Goal: Transaction & Acquisition: Purchase product/service

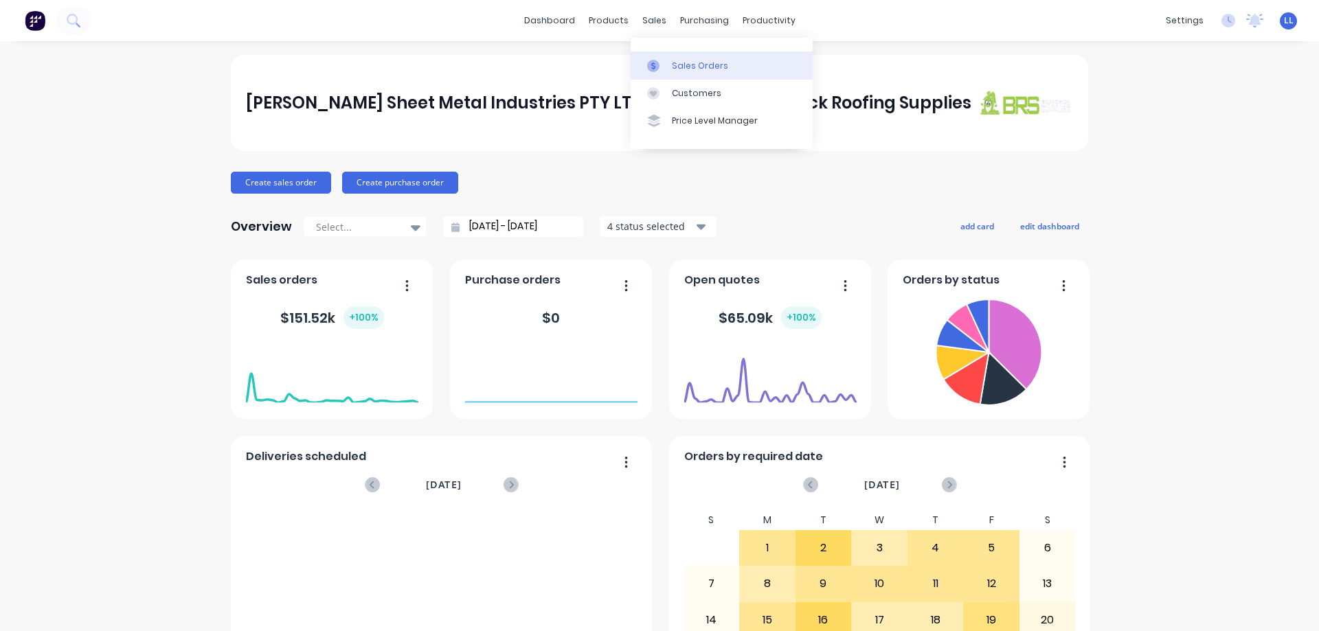
click at [689, 65] on div "Sales Orders" at bounding box center [700, 66] width 56 height 12
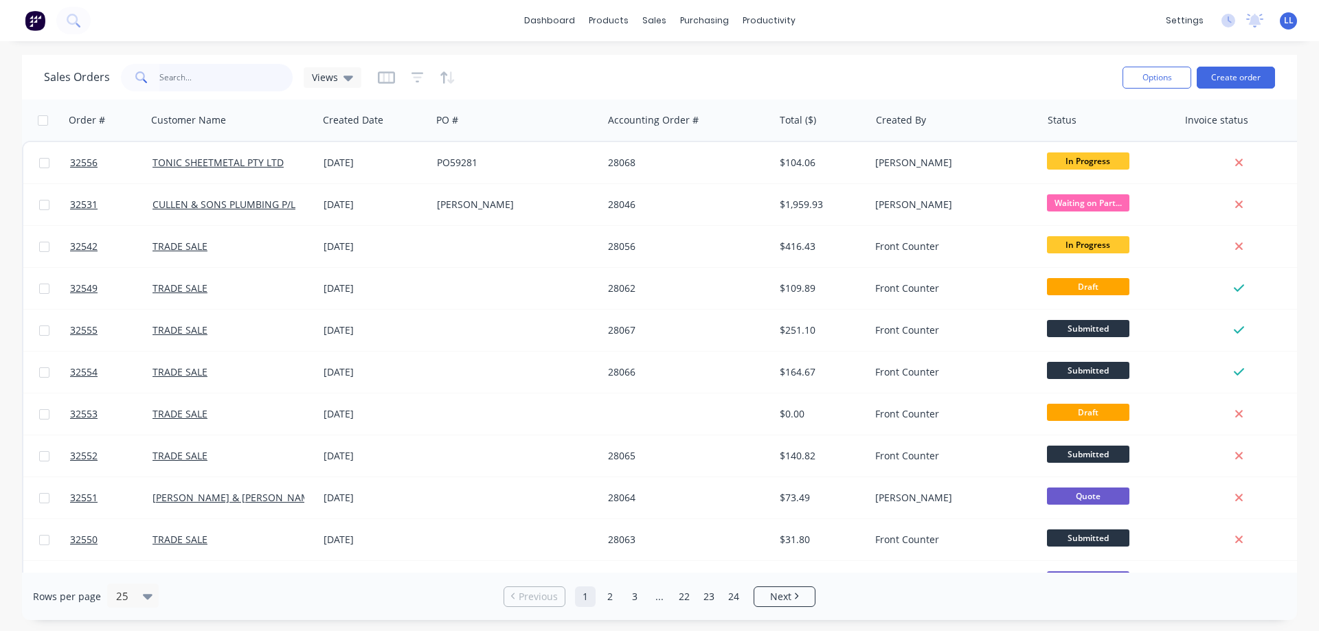
click at [177, 72] on input "text" at bounding box center [226, 77] width 134 height 27
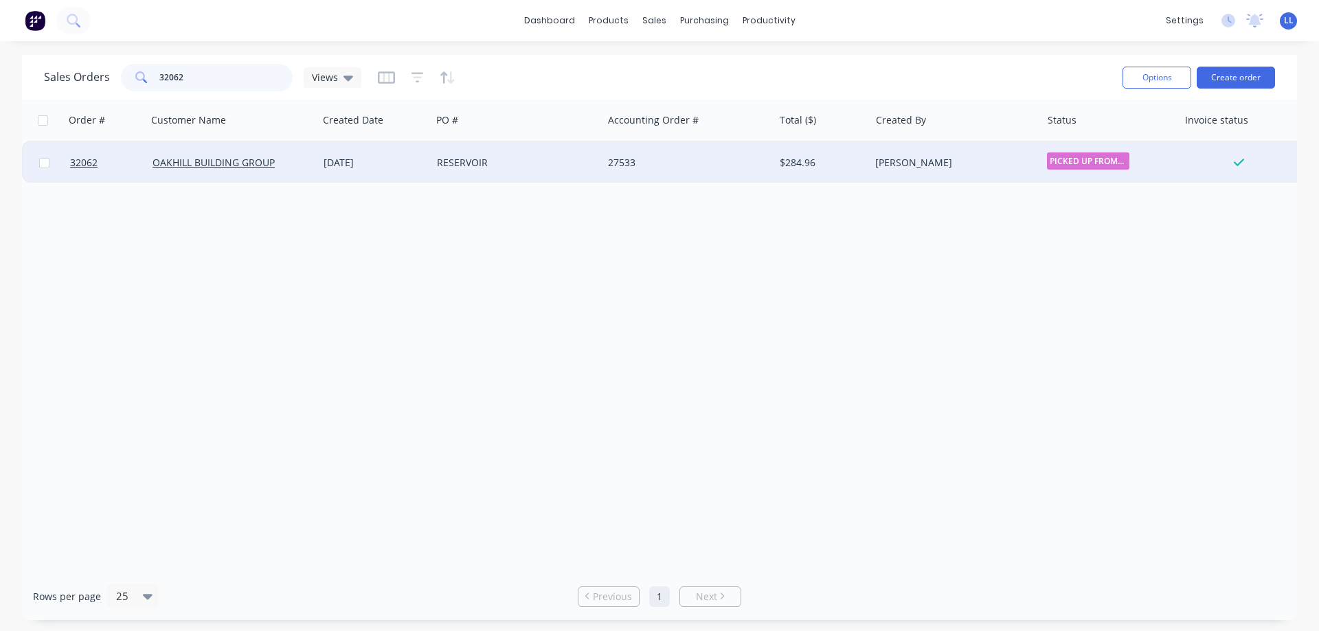
type input "32062"
click at [556, 163] on div "RESERVOIR" at bounding box center [513, 163] width 152 height 14
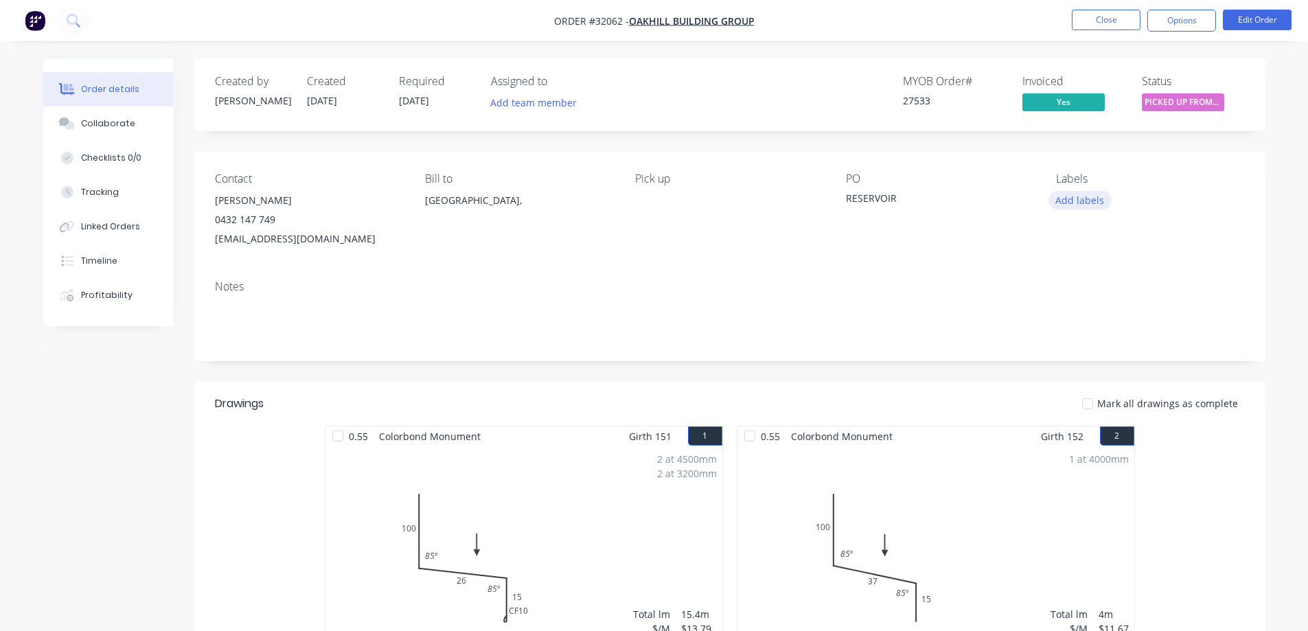
click at [1084, 201] on button "Add labels" at bounding box center [1080, 200] width 63 height 19
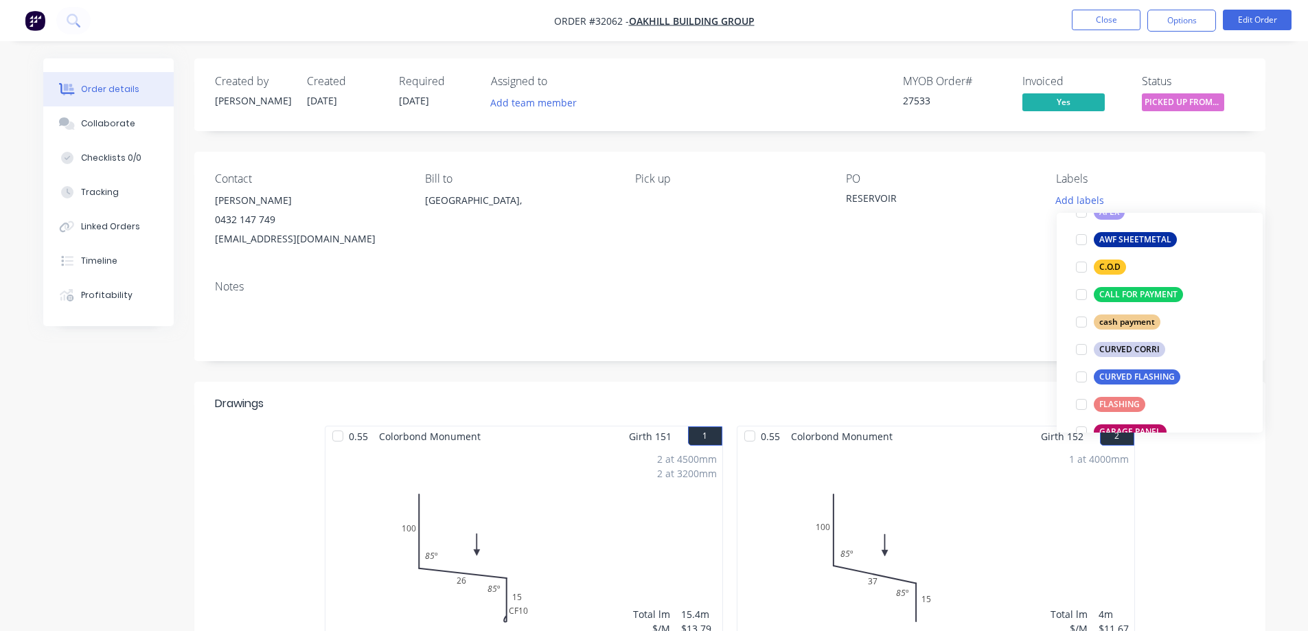
scroll to position [343, 0]
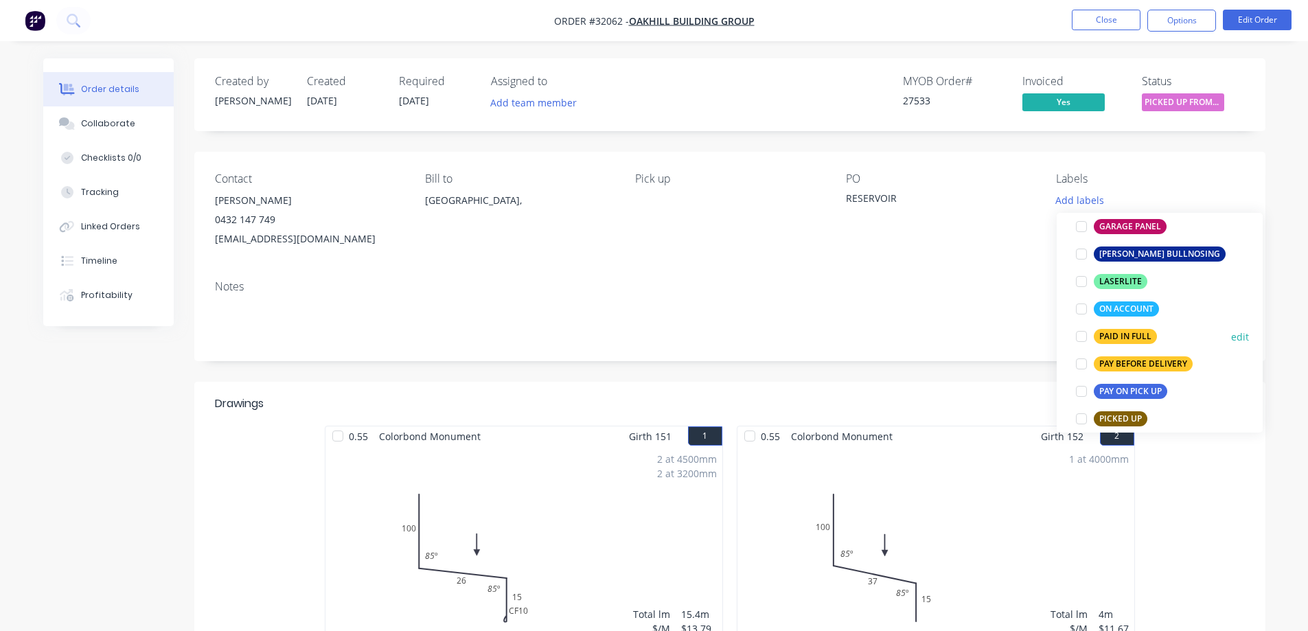
click at [1128, 333] on div "PAID IN FULL" at bounding box center [1125, 336] width 63 height 15
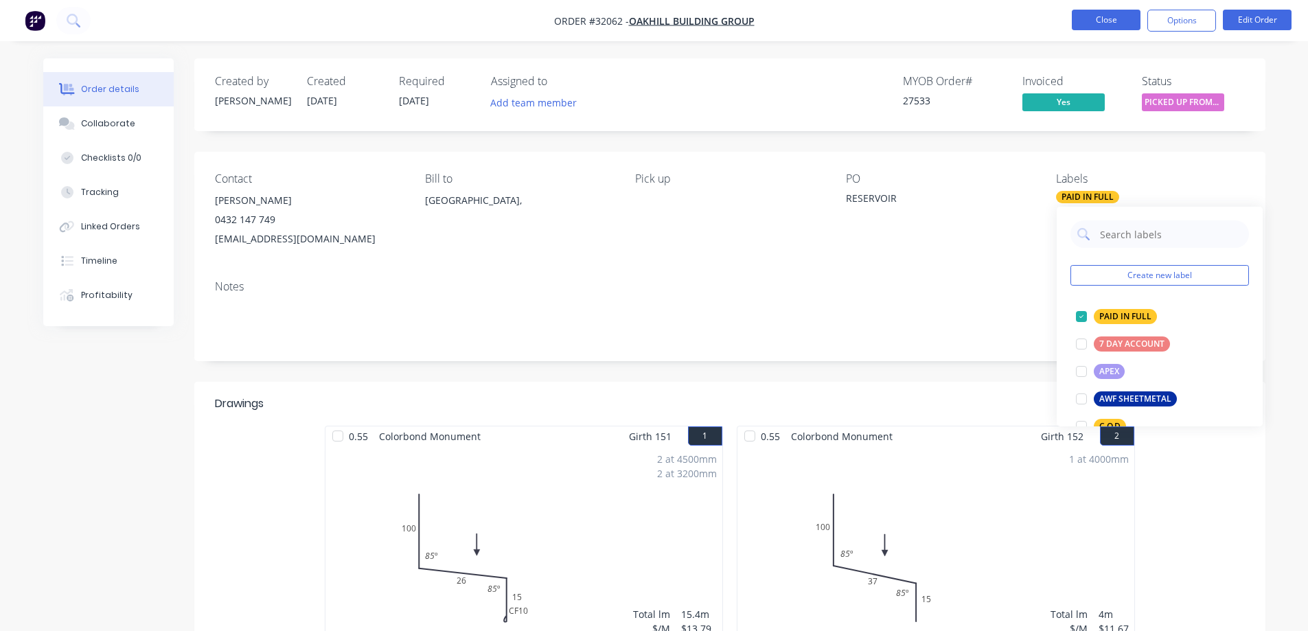
click at [1104, 23] on button "Close" at bounding box center [1106, 20] width 69 height 21
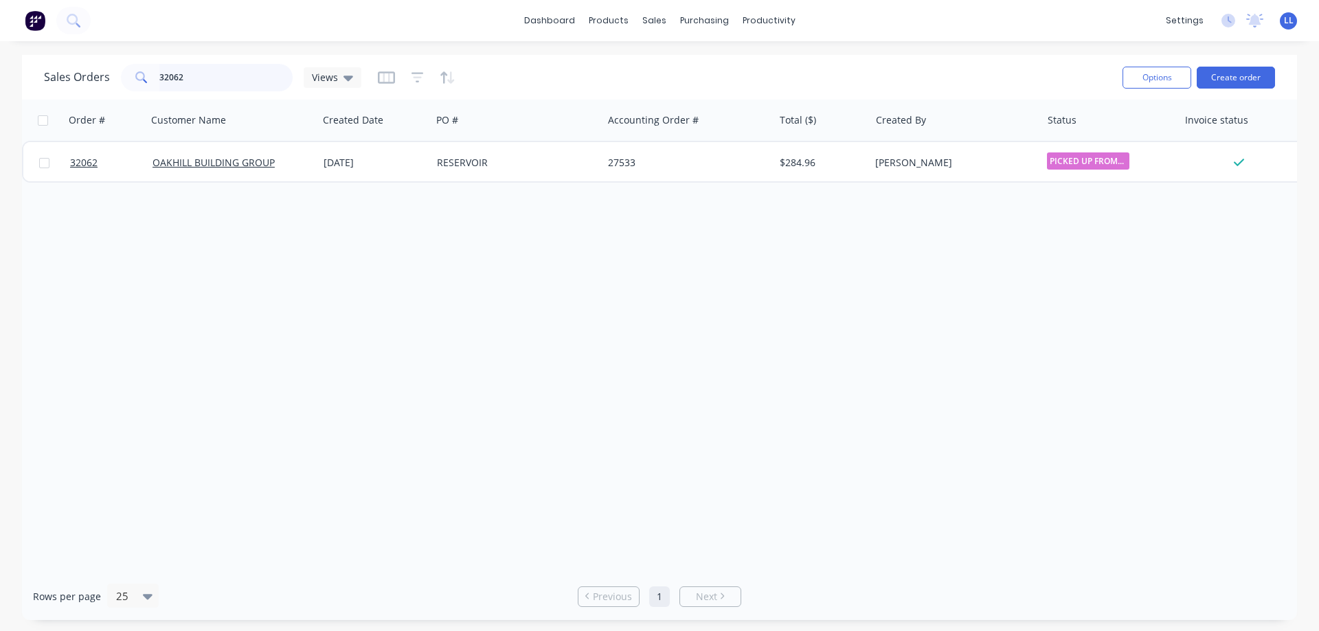
click at [228, 67] on input "32062" at bounding box center [226, 77] width 134 height 27
type input "3"
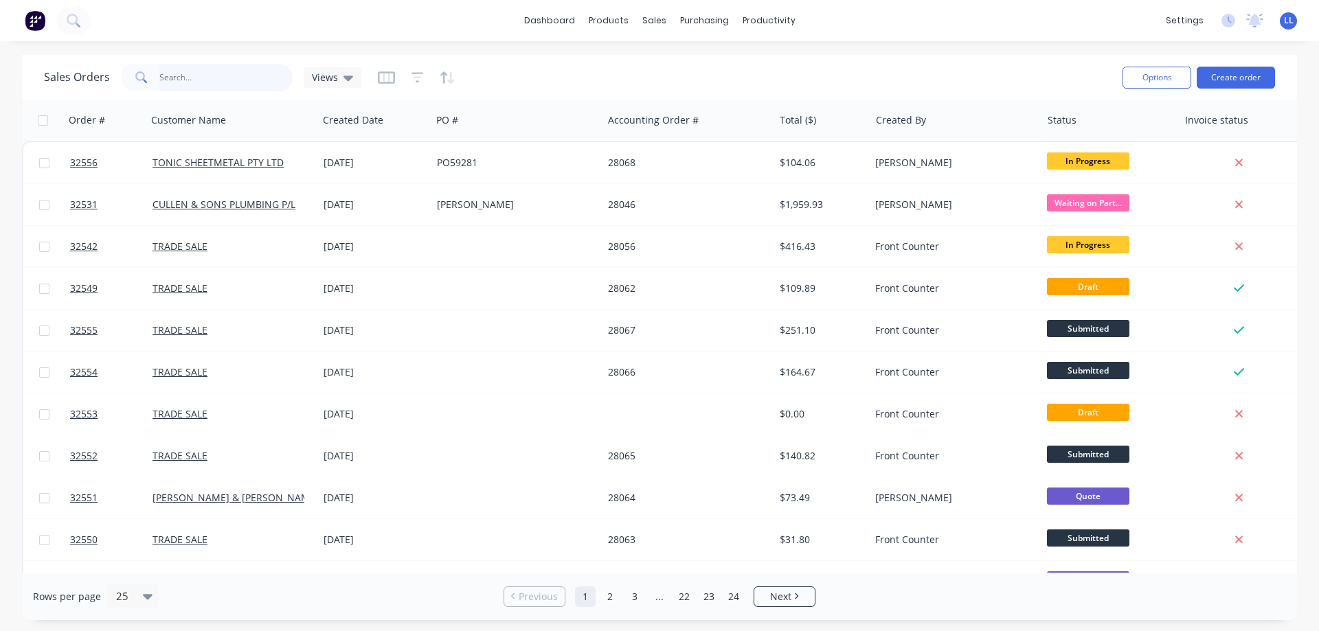
click at [183, 78] on input "text" at bounding box center [226, 77] width 134 height 27
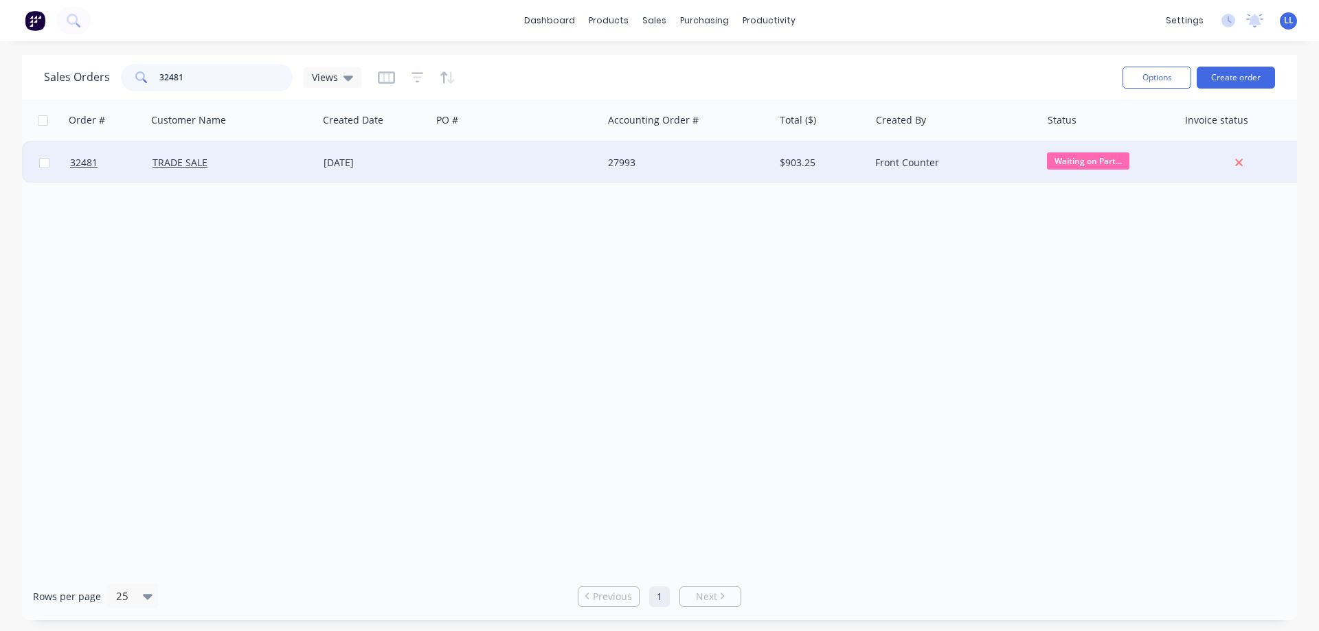
type input "32481"
click at [383, 166] on div "[DATE]" at bounding box center [375, 163] width 102 height 14
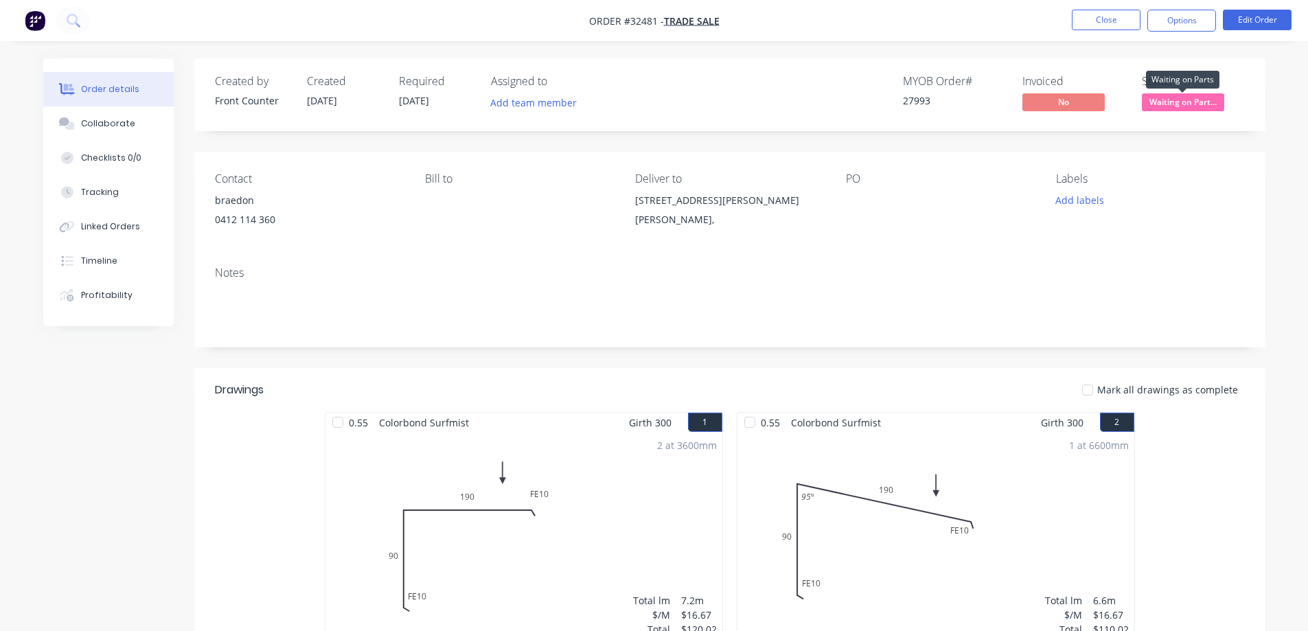
click at [1192, 107] on span "Waiting on Part..." at bounding box center [1183, 101] width 82 height 17
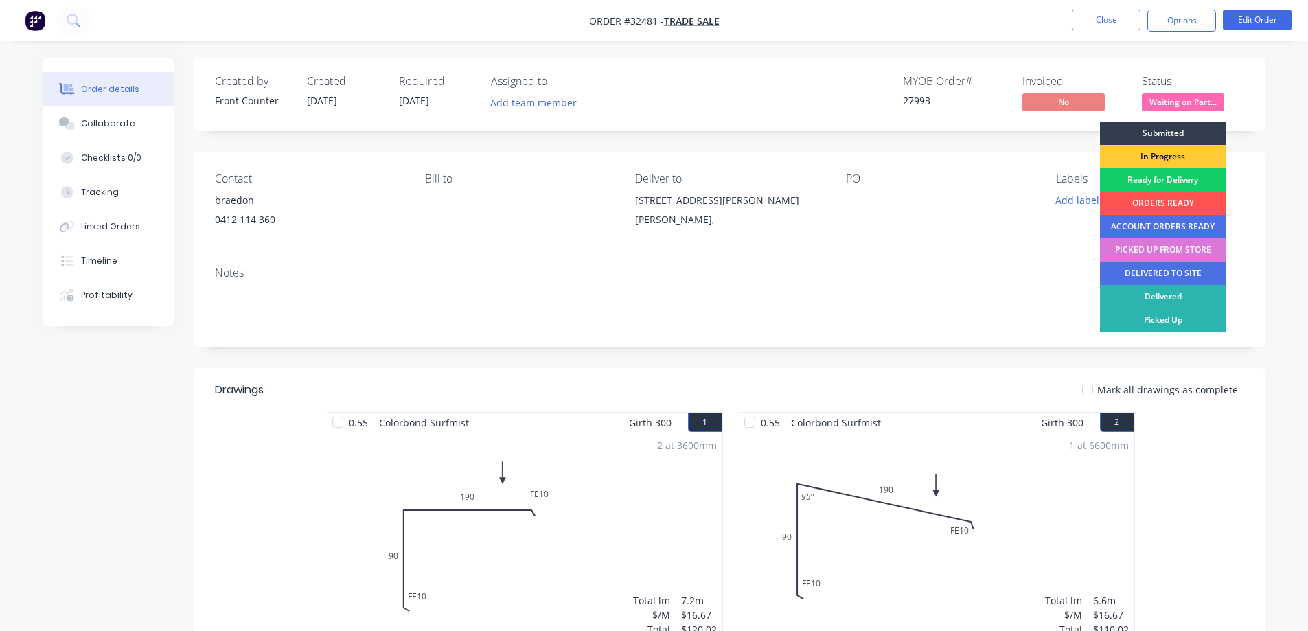
click at [1165, 181] on div "Ready for Delivery" at bounding box center [1163, 179] width 126 height 23
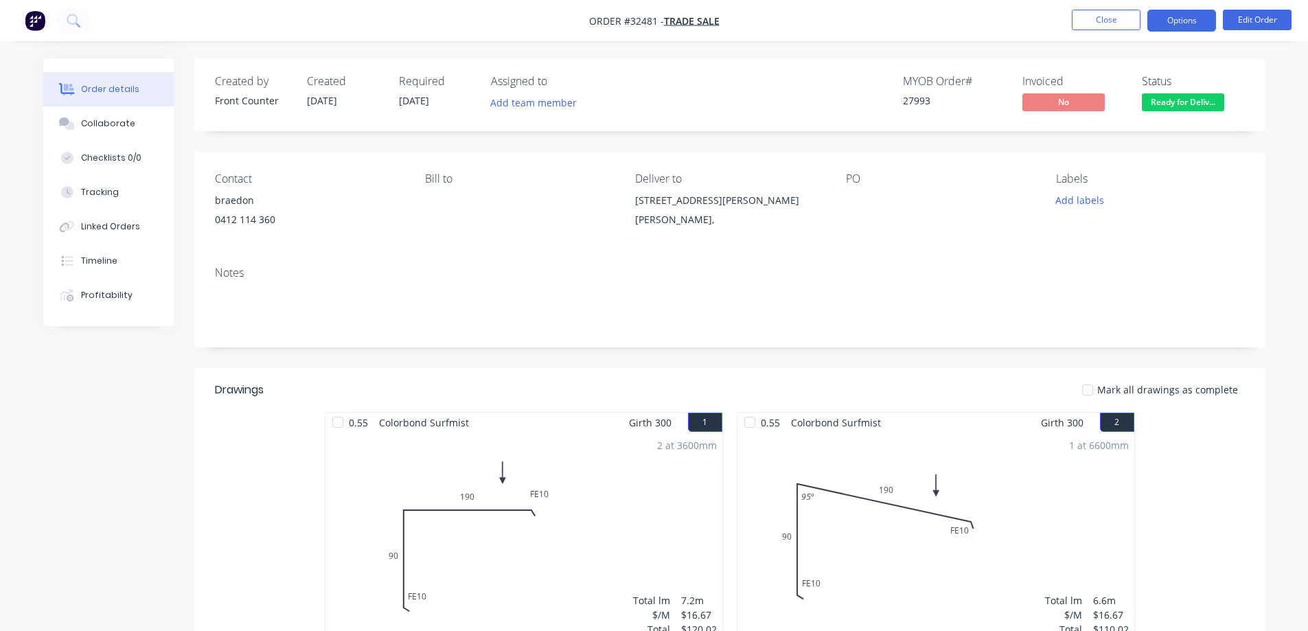
click at [1176, 25] on button "Options" at bounding box center [1182, 21] width 69 height 22
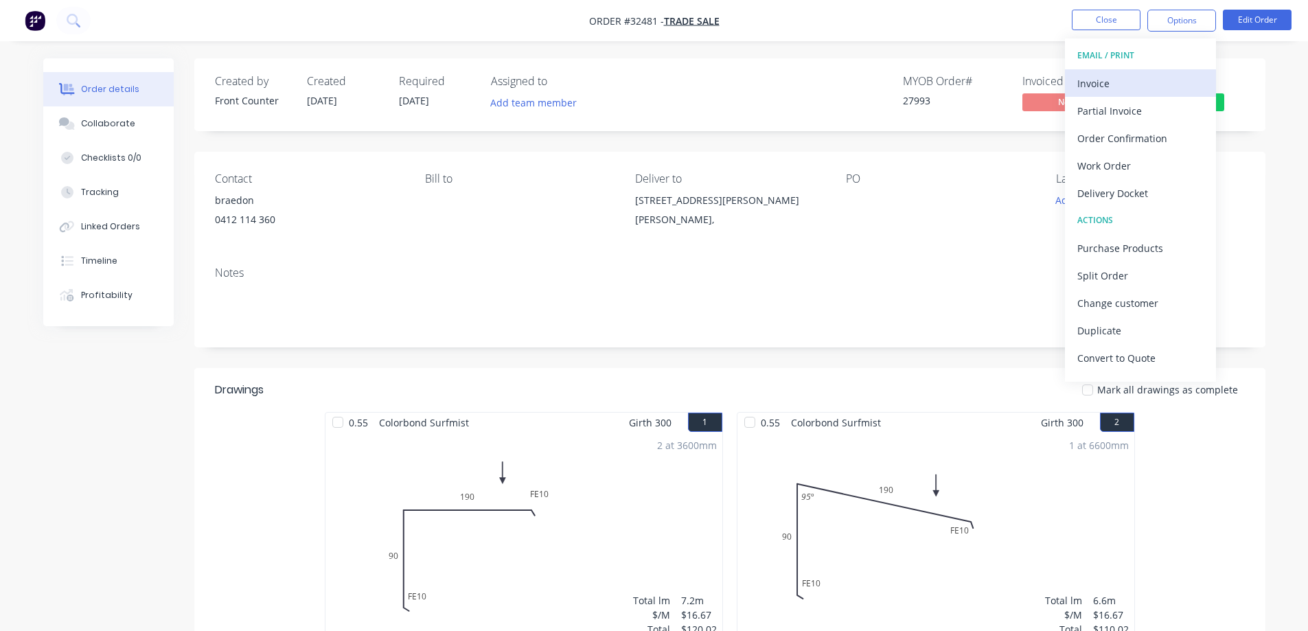
click at [1126, 84] on div "Invoice" at bounding box center [1141, 83] width 126 height 20
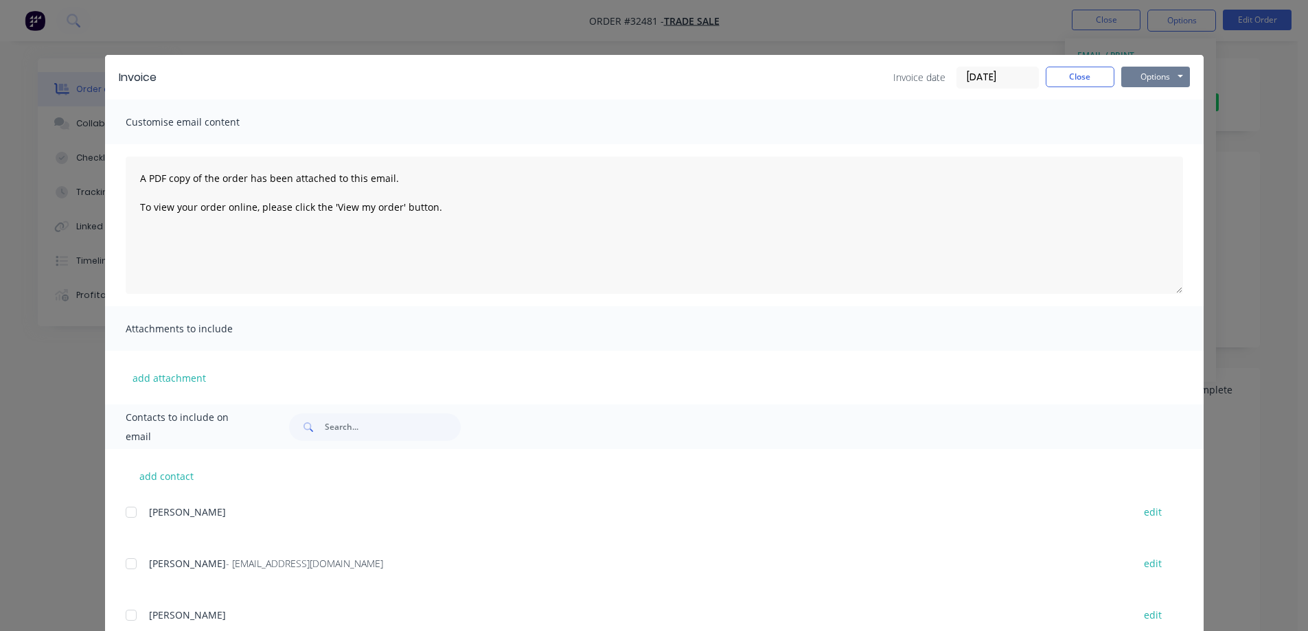
click at [1135, 78] on button "Options" at bounding box center [1156, 77] width 69 height 21
click at [1150, 118] on button "Print" at bounding box center [1166, 124] width 88 height 23
click at [1077, 77] on button "Close" at bounding box center [1080, 77] width 69 height 21
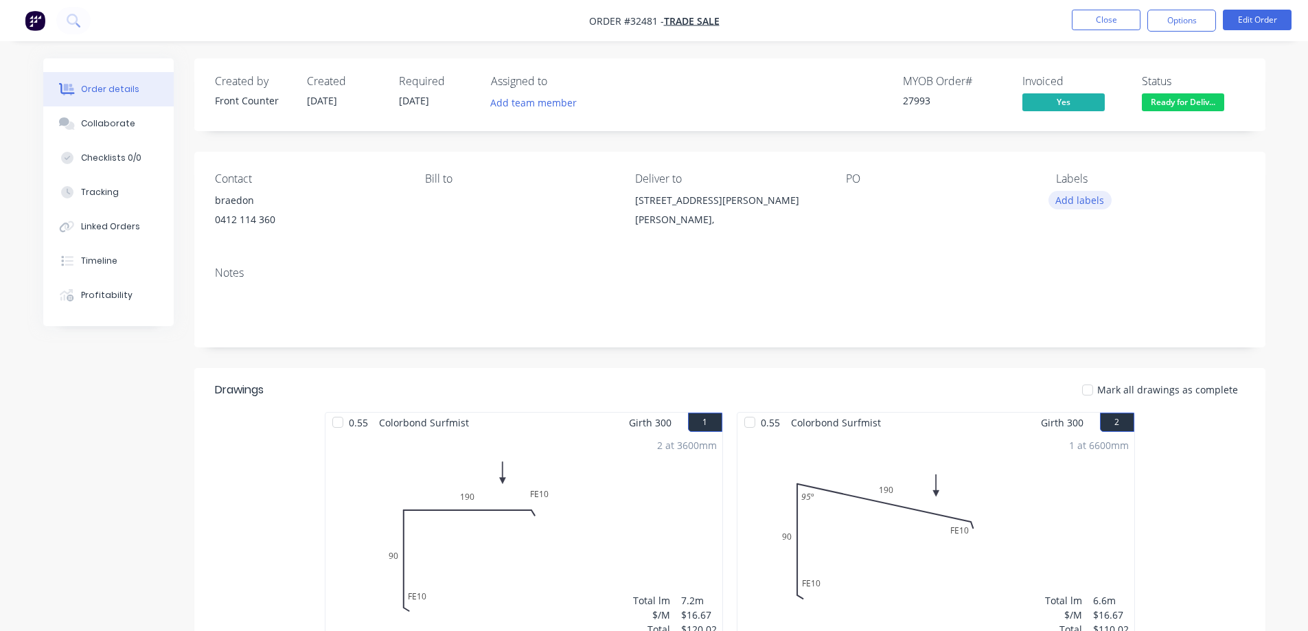
click at [1084, 197] on button "Add labels" at bounding box center [1080, 200] width 63 height 19
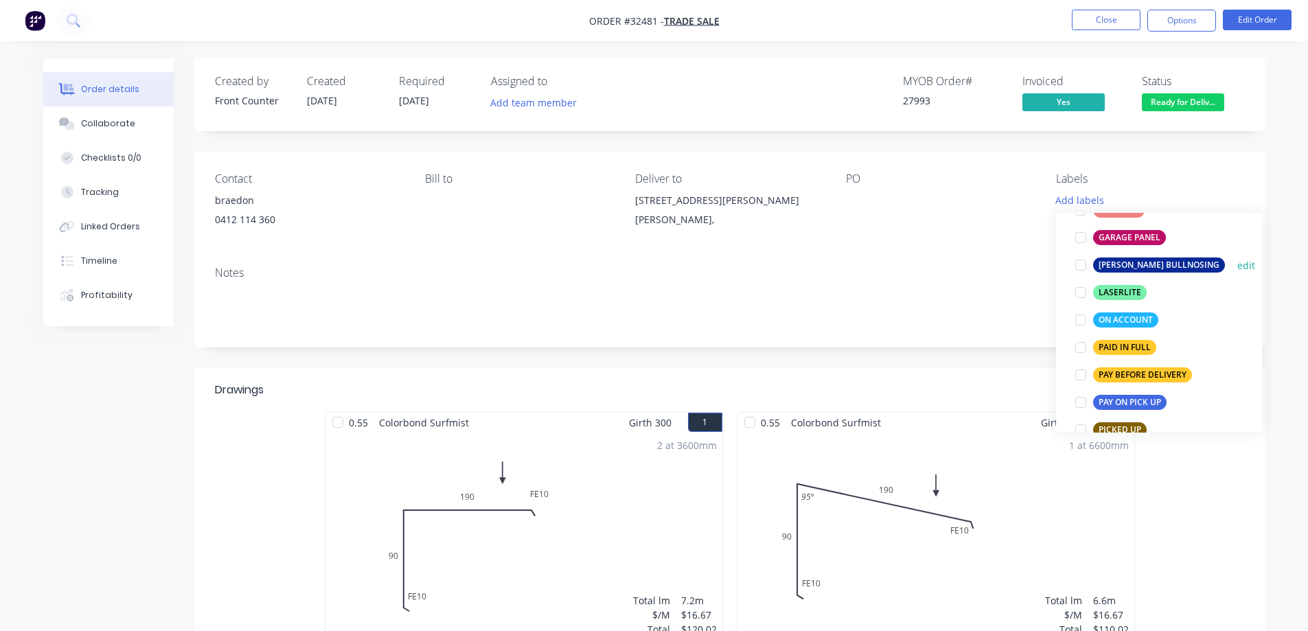
scroll to position [343, 0]
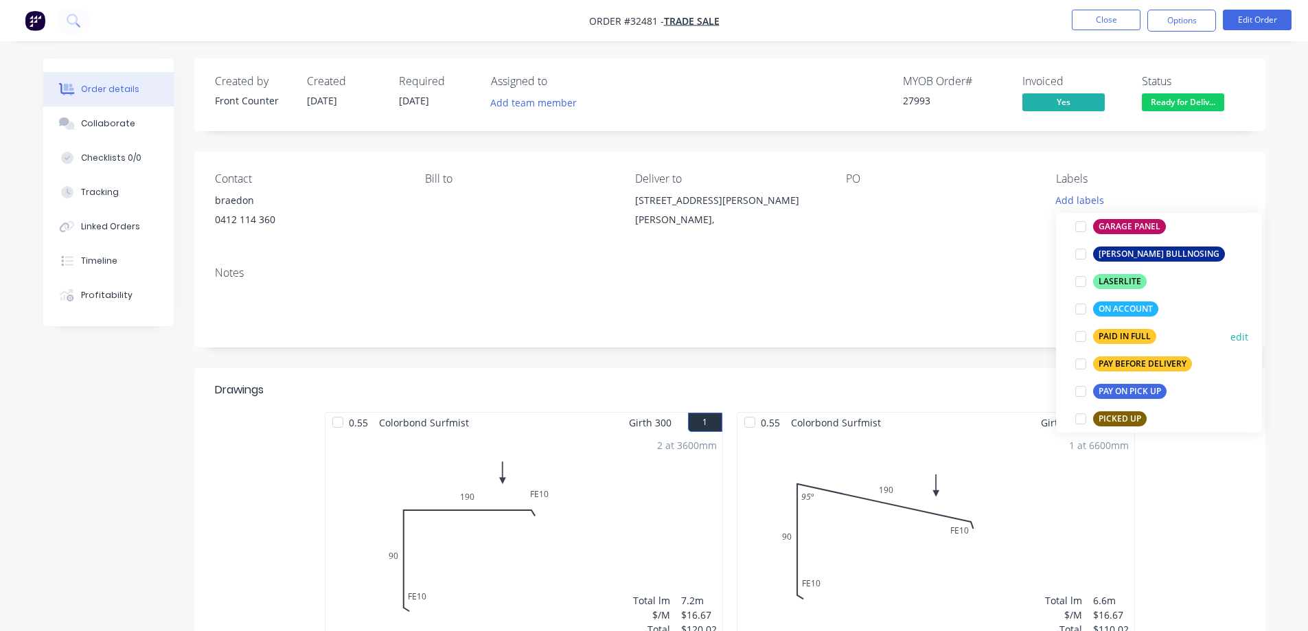
click at [1140, 335] on div "PAID IN FULL" at bounding box center [1124, 336] width 63 height 15
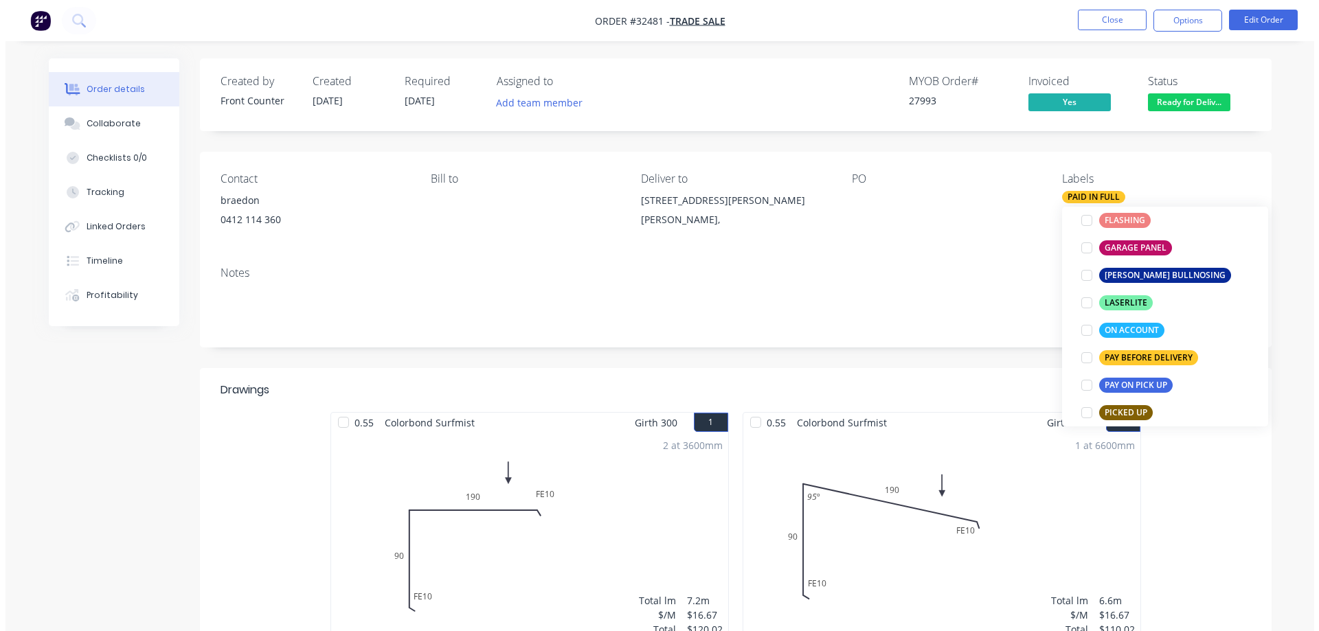
scroll to position [0, 0]
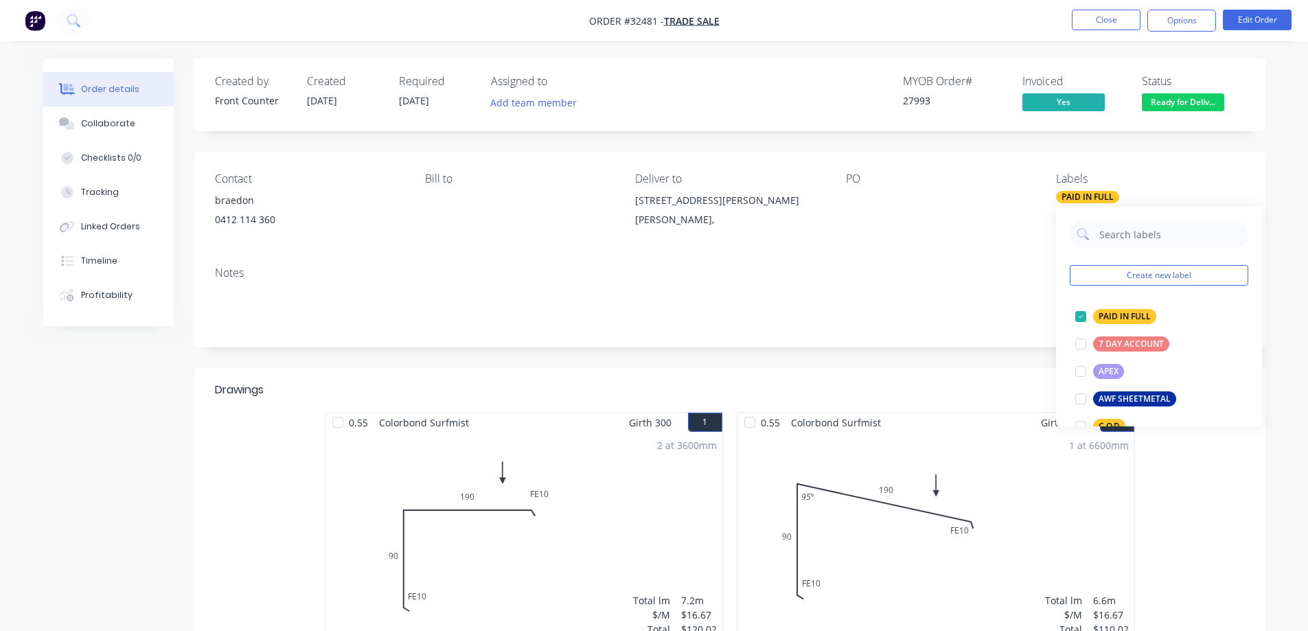
click at [1029, 229] on div "PO" at bounding box center [940, 203] width 188 height 63
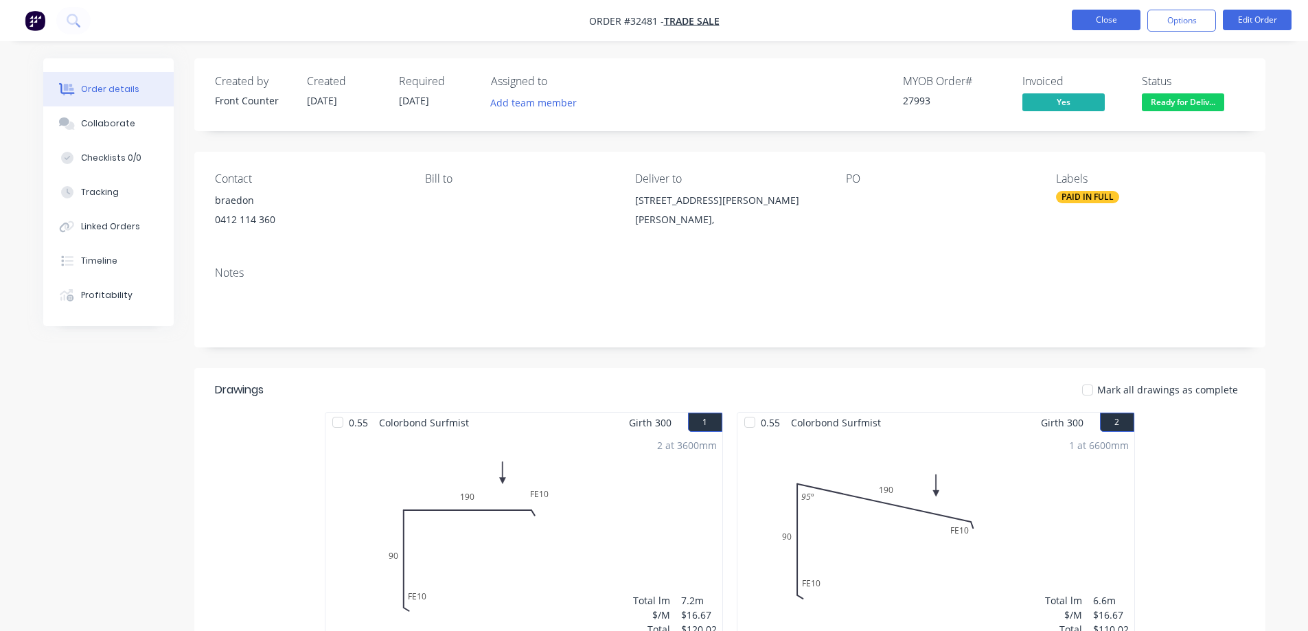
click at [1112, 23] on button "Close" at bounding box center [1106, 20] width 69 height 21
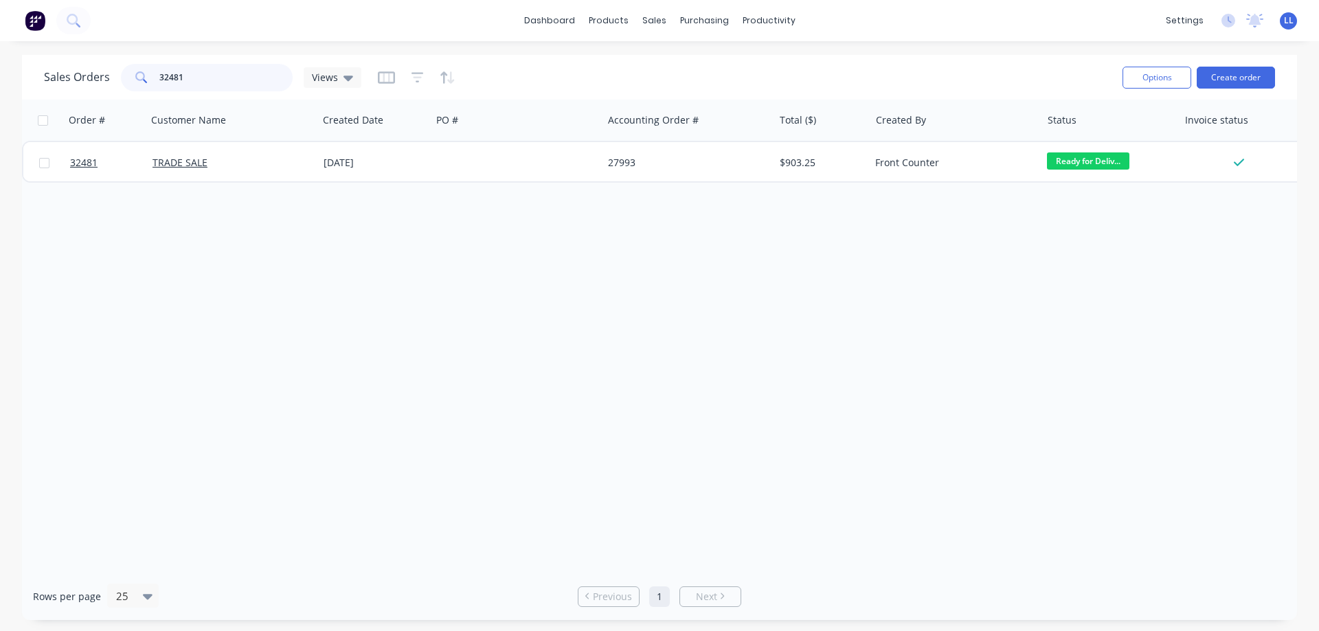
click at [205, 78] on input "32481" at bounding box center [226, 77] width 134 height 27
type input "3"
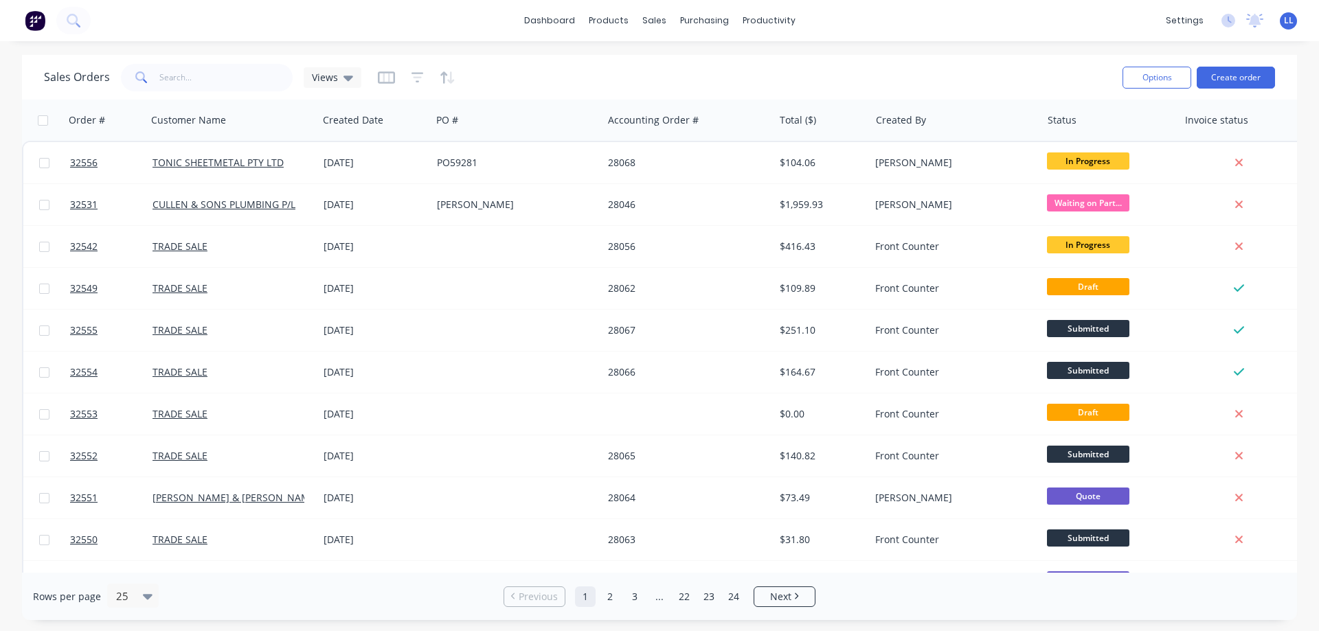
click at [29, 23] on img at bounding box center [35, 20] width 21 height 21
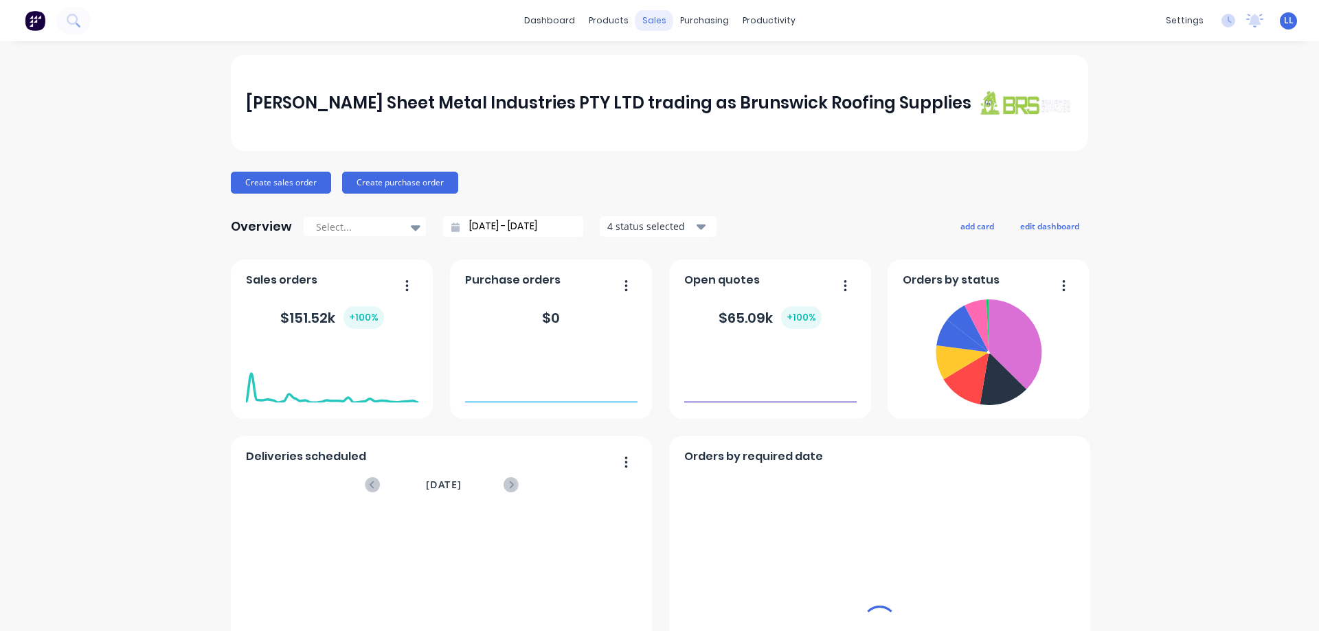
click at [646, 17] on div "sales" at bounding box center [654, 20] width 38 height 21
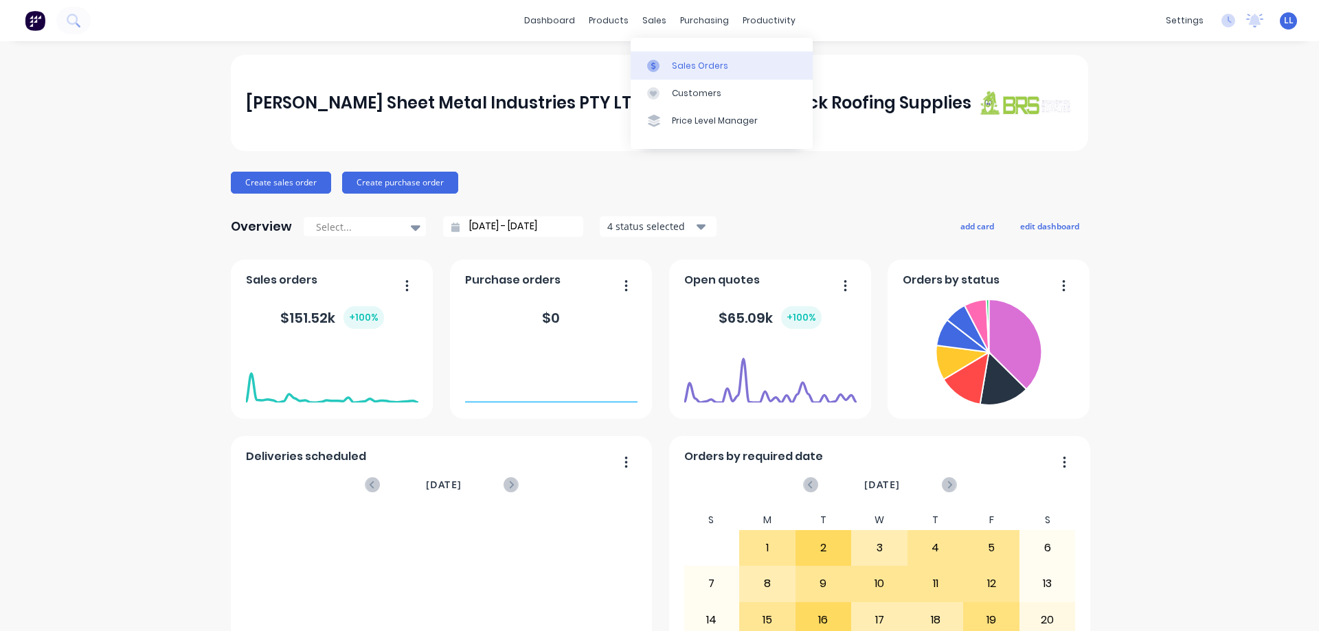
click at [701, 63] on div "Sales Orders" at bounding box center [700, 66] width 56 height 12
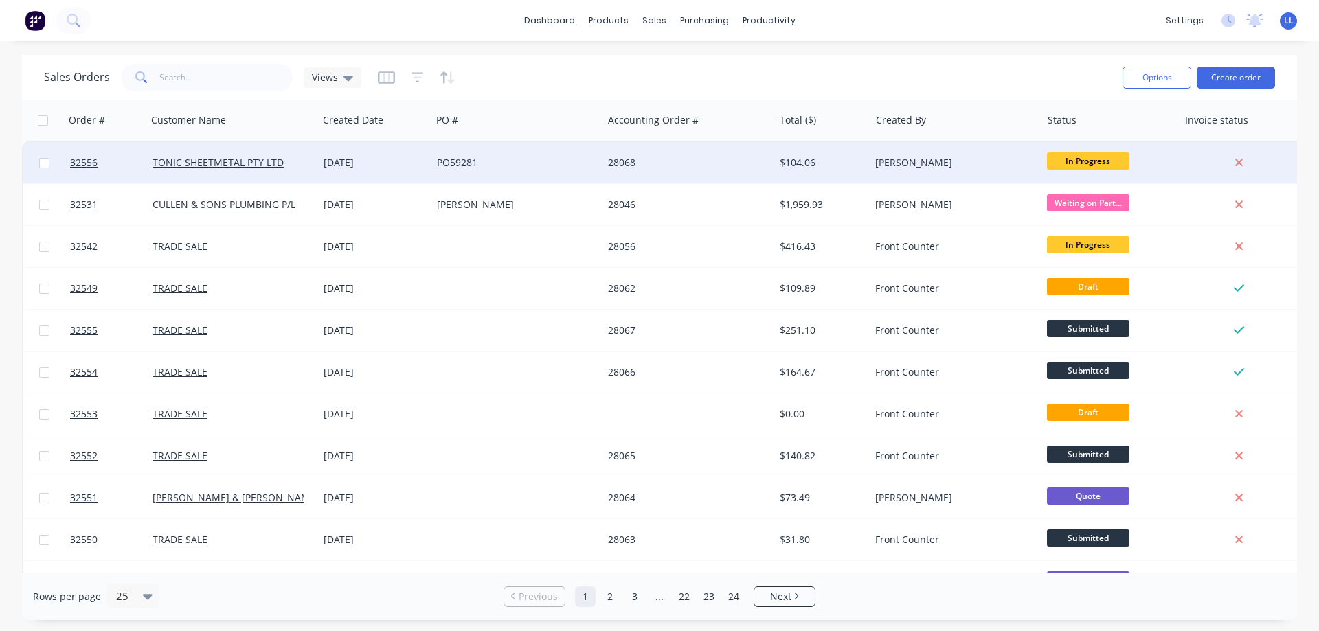
click at [951, 160] on div "[PERSON_NAME]" at bounding box center [951, 163] width 152 height 14
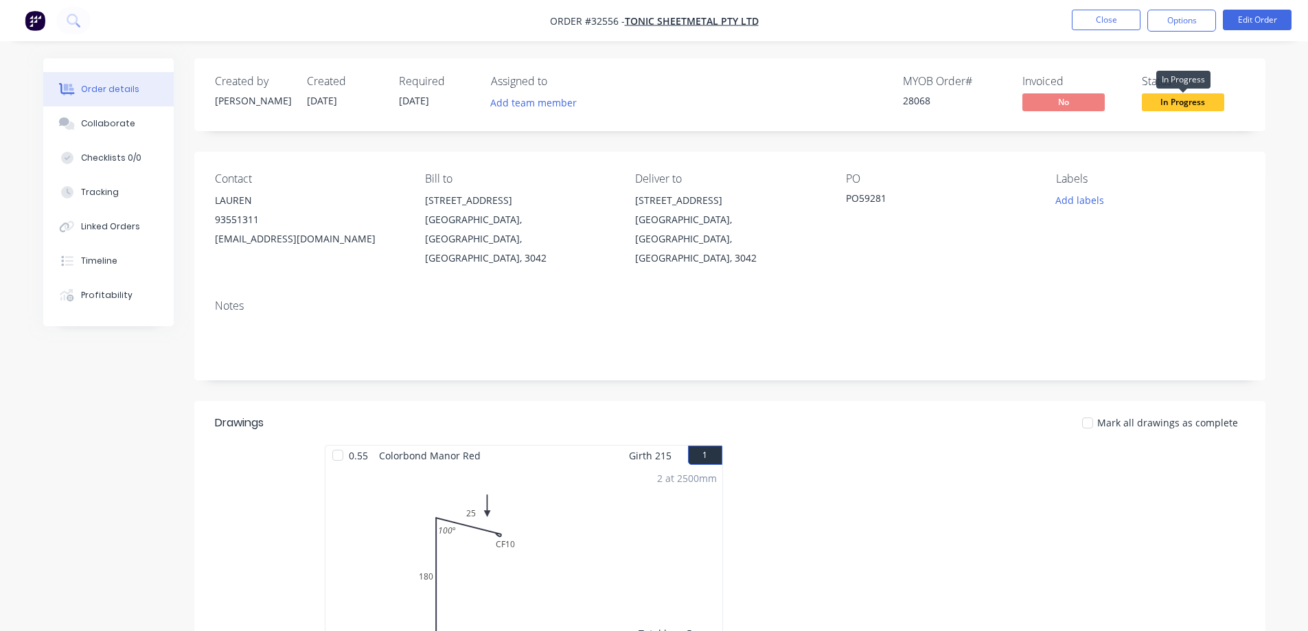
click at [1180, 104] on span "In Progress" at bounding box center [1183, 101] width 82 height 17
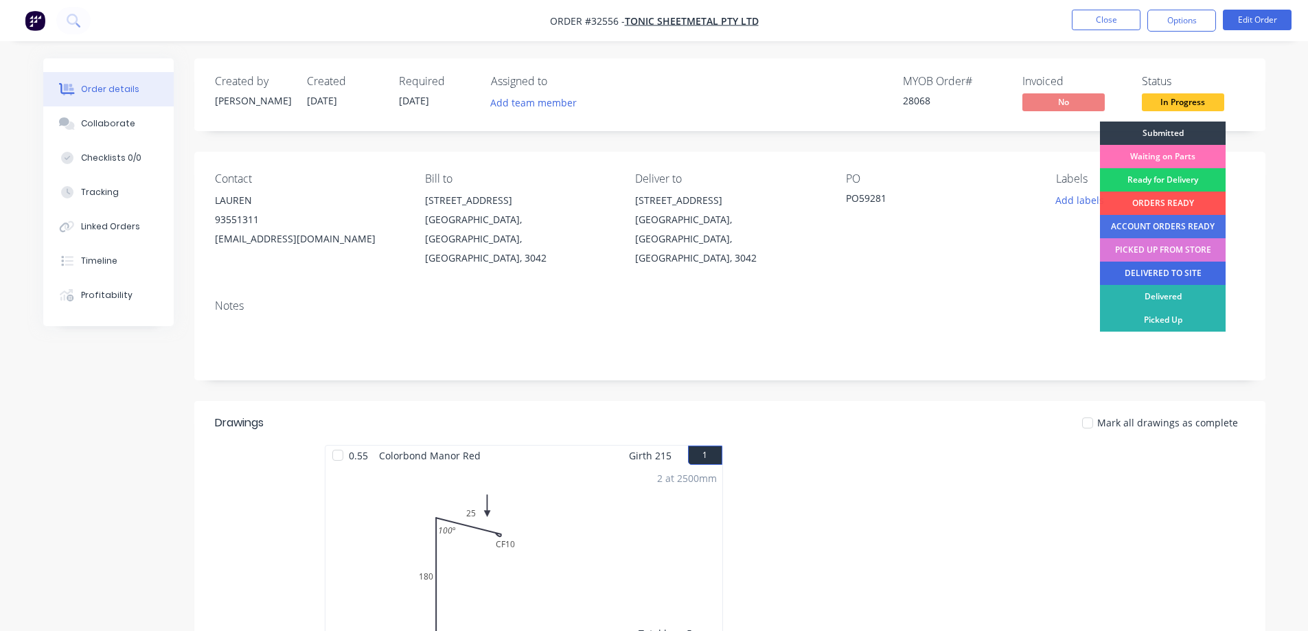
click at [1169, 271] on div "DELIVERED TO SITE" at bounding box center [1163, 273] width 126 height 23
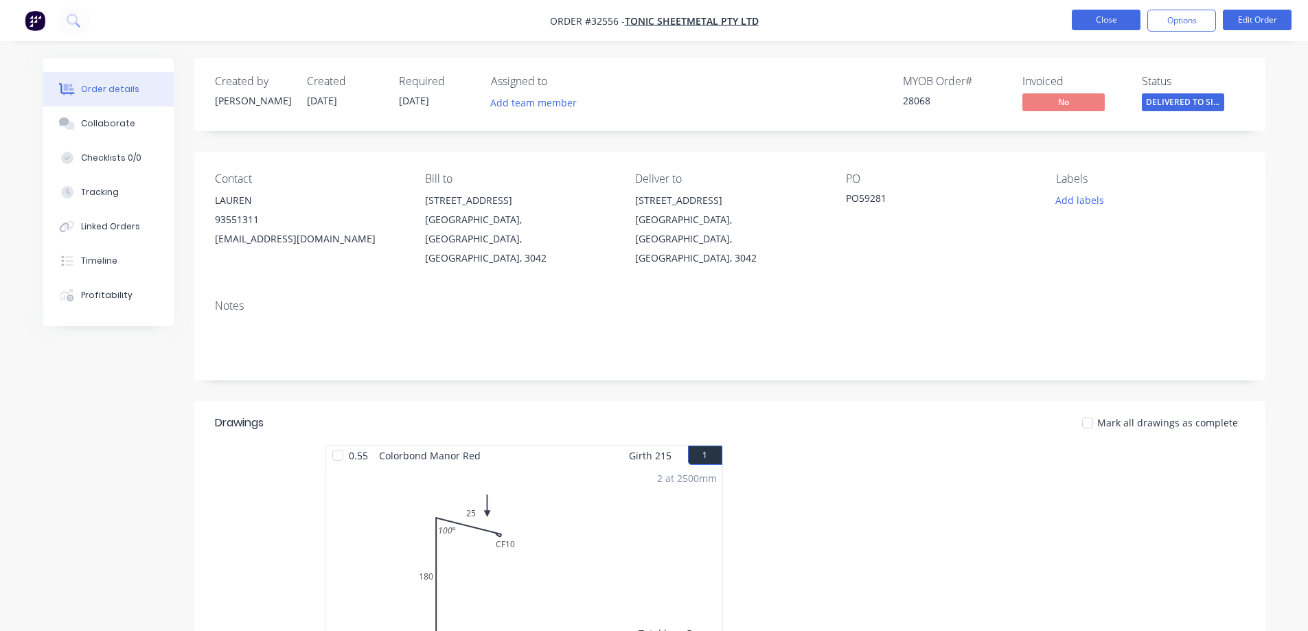
click at [1103, 23] on button "Close" at bounding box center [1106, 20] width 69 height 21
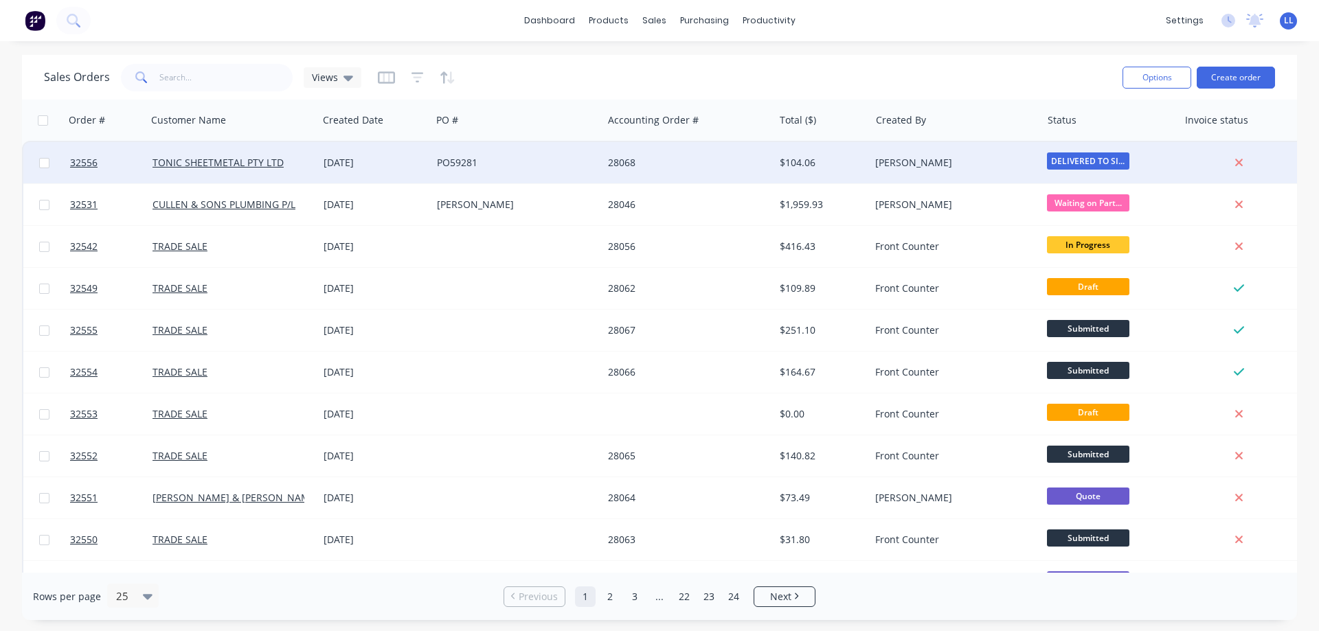
click at [695, 165] on div "28068" at bounding box center [684, 163] width 152 height 14
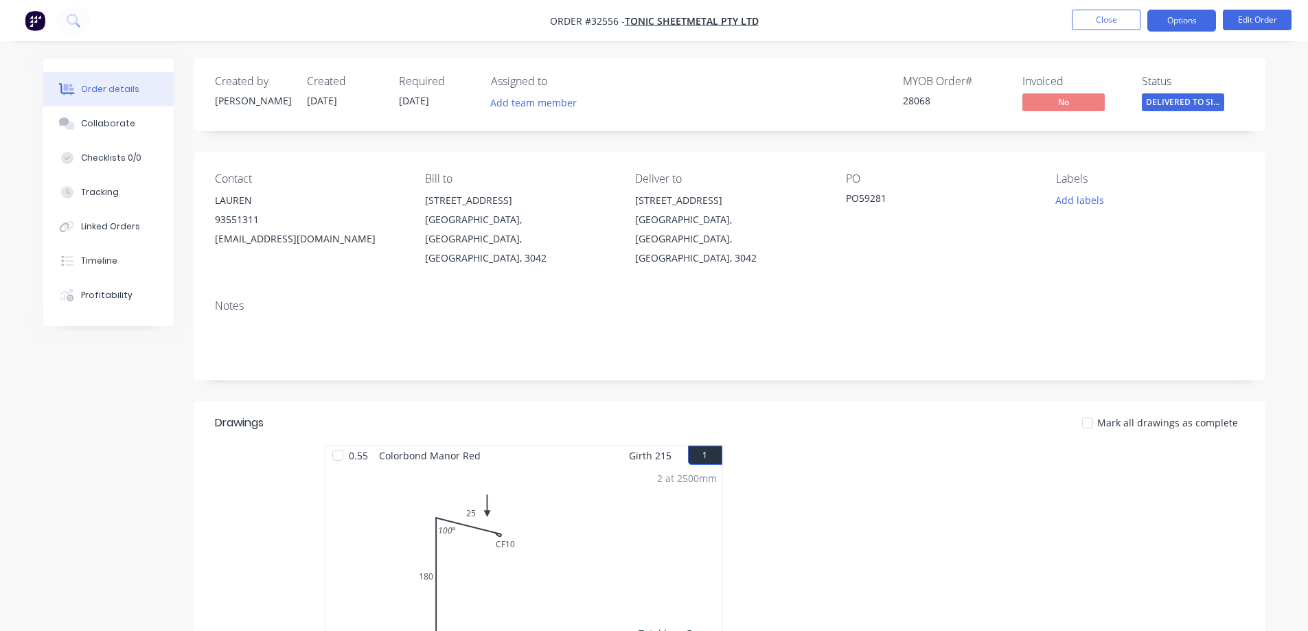
click at [1179, 27] on button "Options" at bounding box center [1182, 21] width 69 height 22
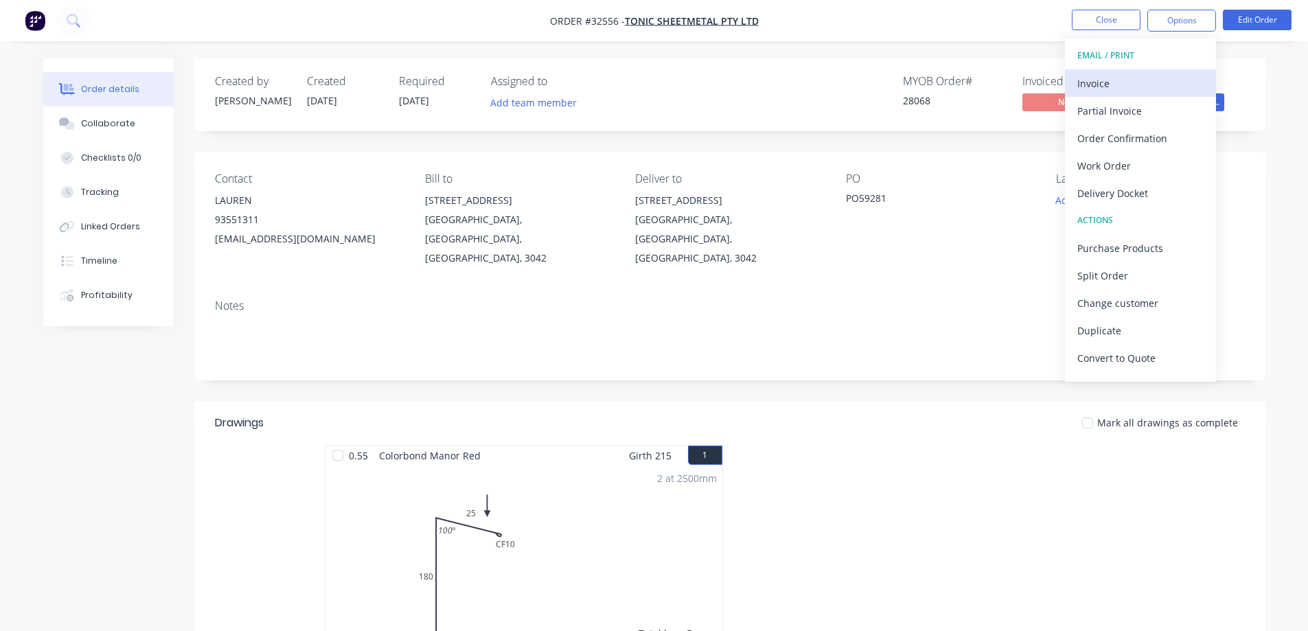
click at [1122, 83] on div "Invoice" at bounding box center [1141, 83] width 126 height 20
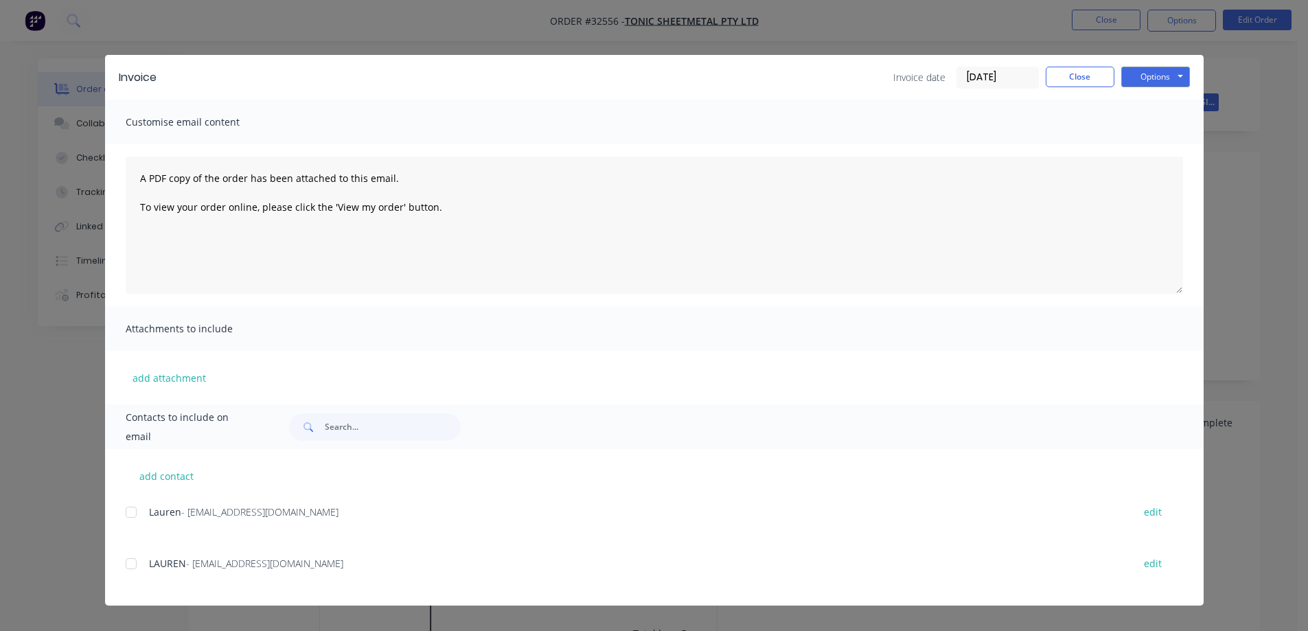
click at [135, 515] on div at bounding box center [130, 512] width 27 height 27
click at [1175, 82] on button "Options" at bounding box center [1156, 77] width 69 height 21
click at [1175, 147] on button "Email" at bounding box center [1166, 146] width 88 height 23
click at [1082, 77] on button "Close" at bounding box center [1080, 77] width 69 height 21
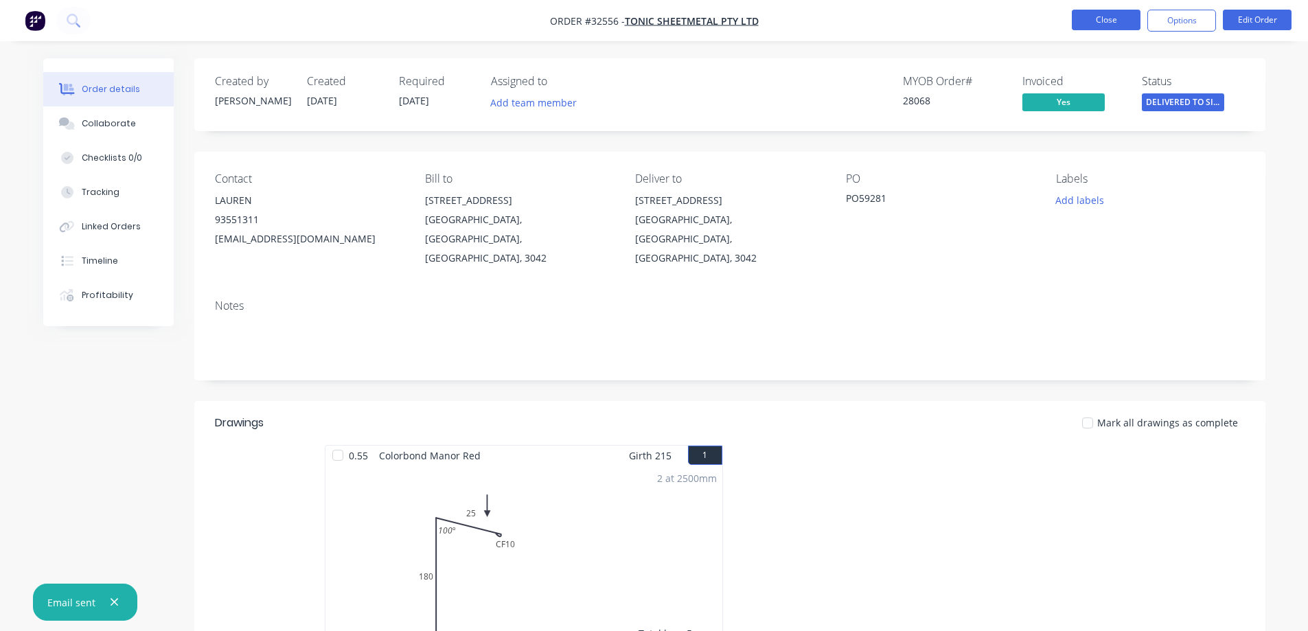
click at [1101, 25] on button "Close" at bounding box center [1106, 20] width 69 height 21
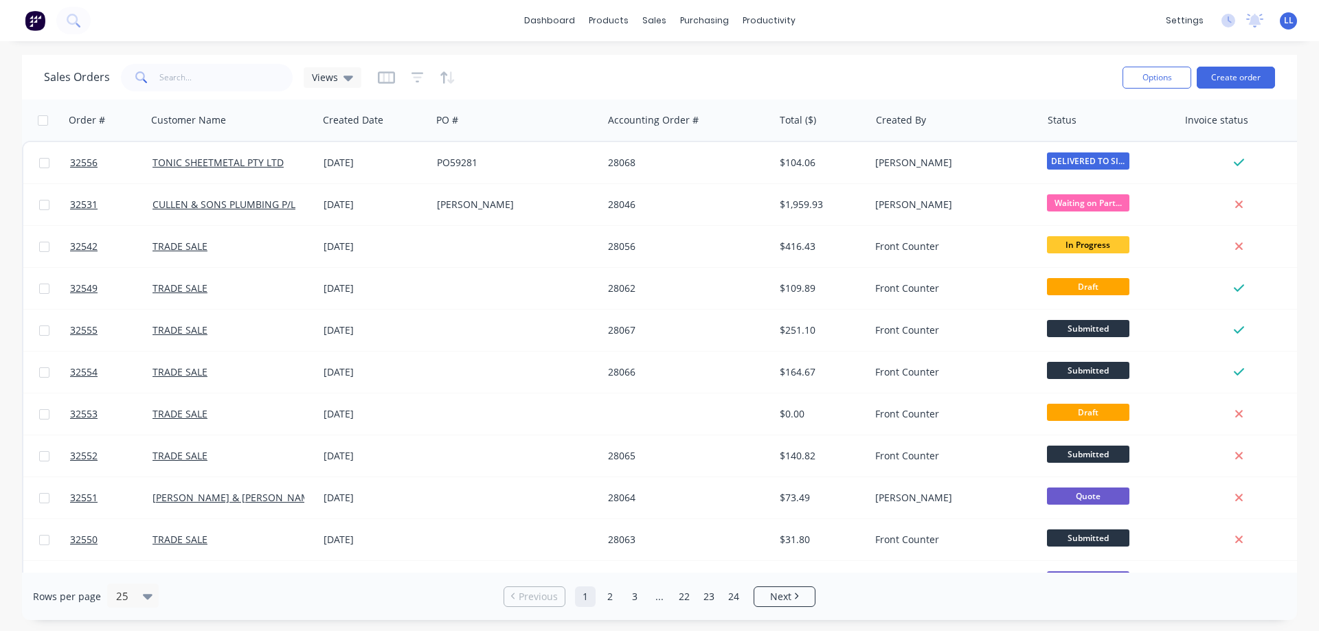
click at [34, 20] on img at bounding box center [35, 20] width 21 height 21
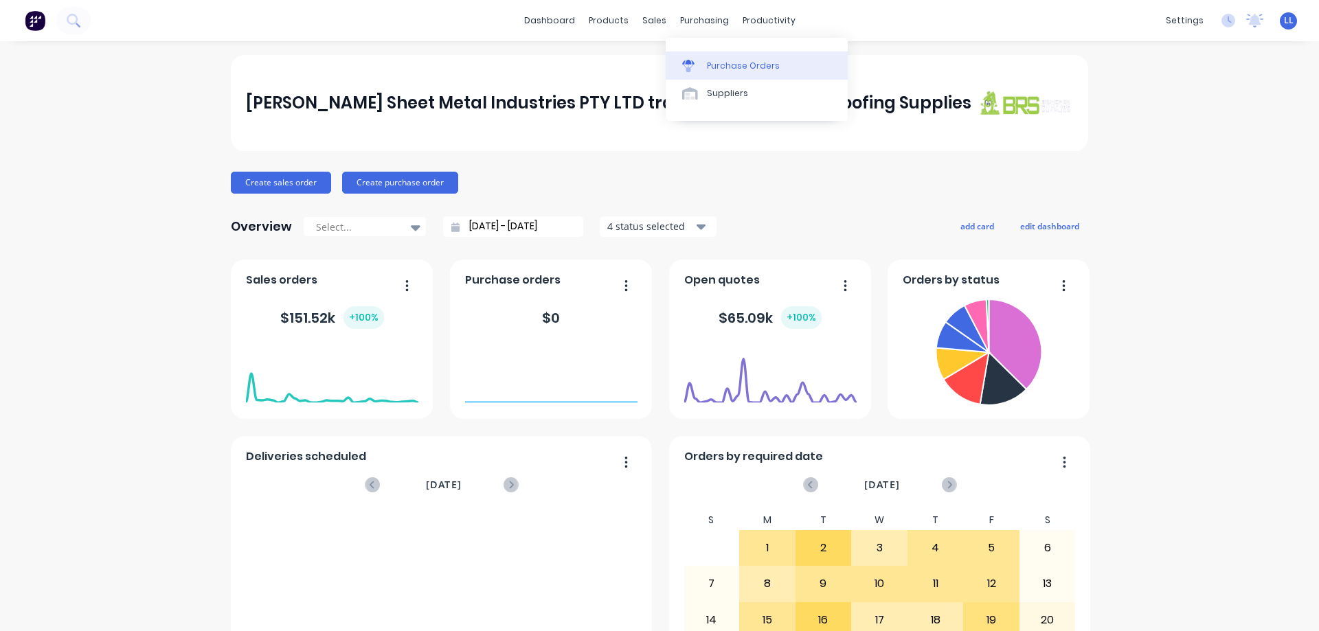
click at [735, 70] on div "Purchase Orders" at bounding box center [743, 66] width 73 height 12
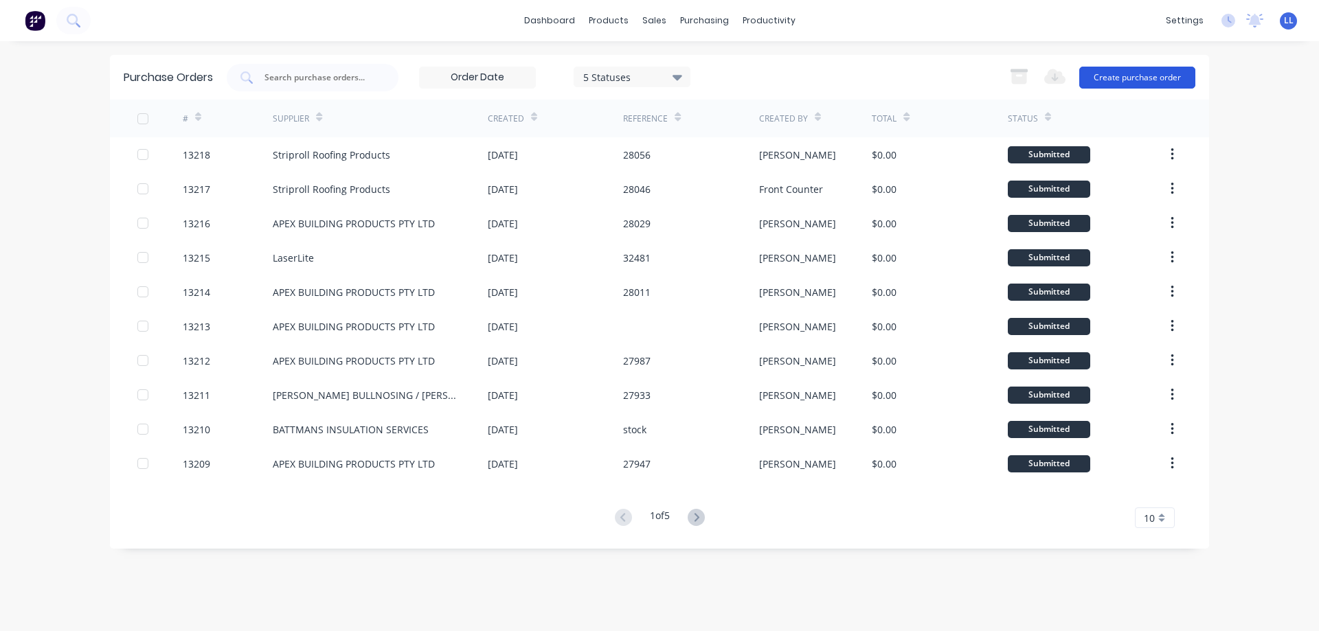
click at [1124, 79] on button "Create purchase order" at bounding box center [1137, 78] width 116 height 22
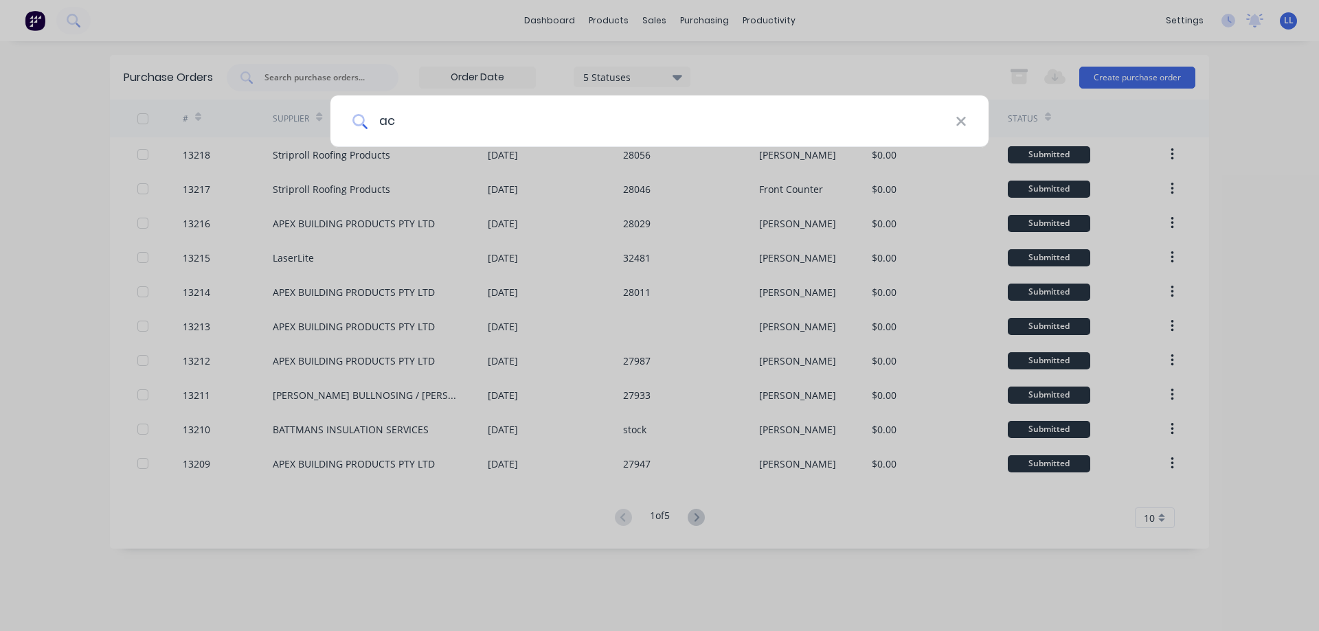
type input "ace"
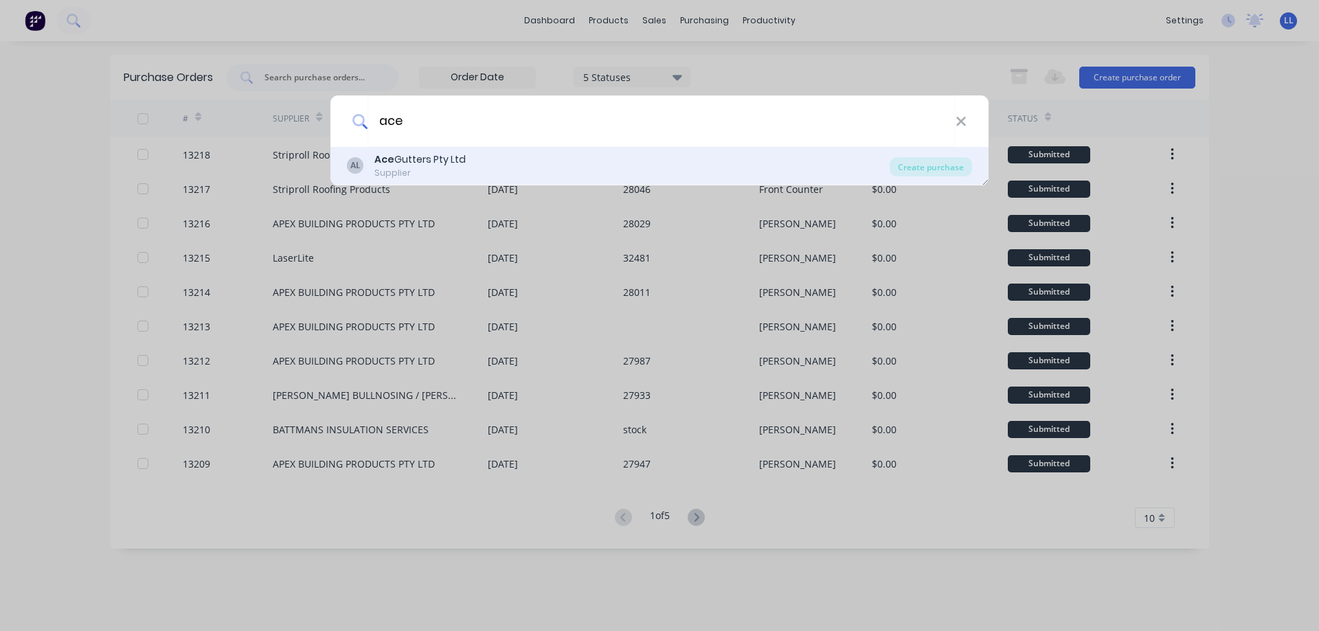
click at [444, 159] on div "Ace Gutters Pty Ltd" at bounding box center [419, 159] width 91 height 14
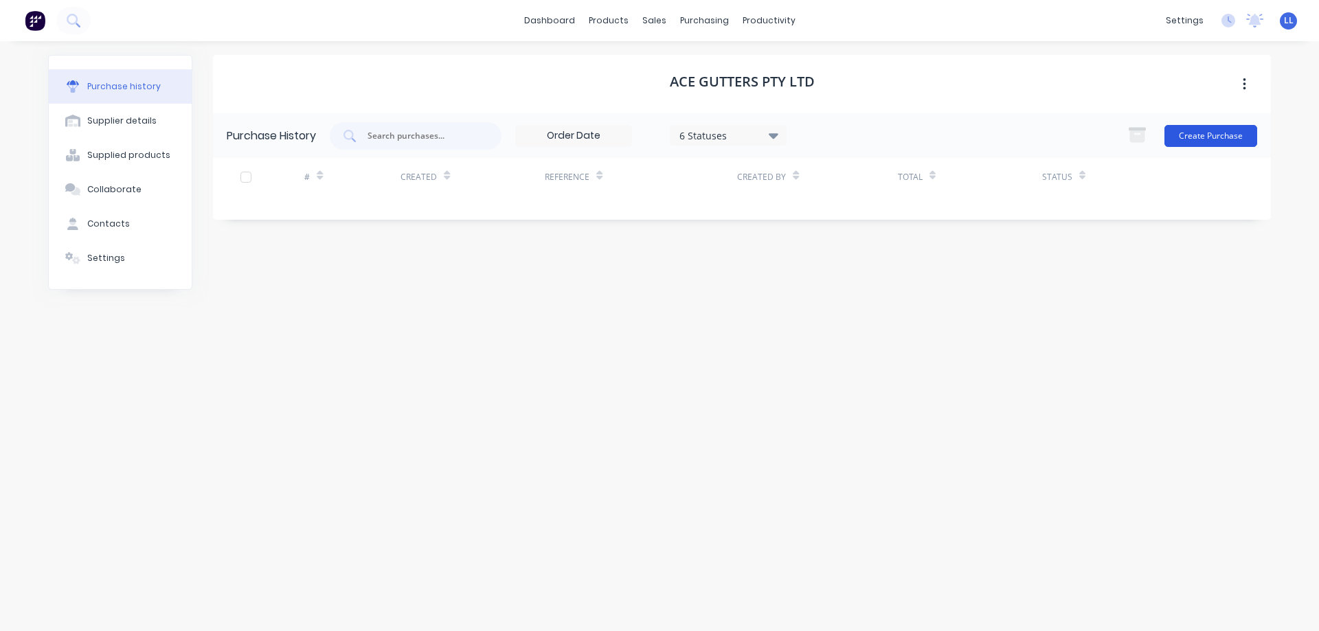
click at [1192, 141] on button "Create Purchase" at bounding box center [1210, 136] width 93 height 22
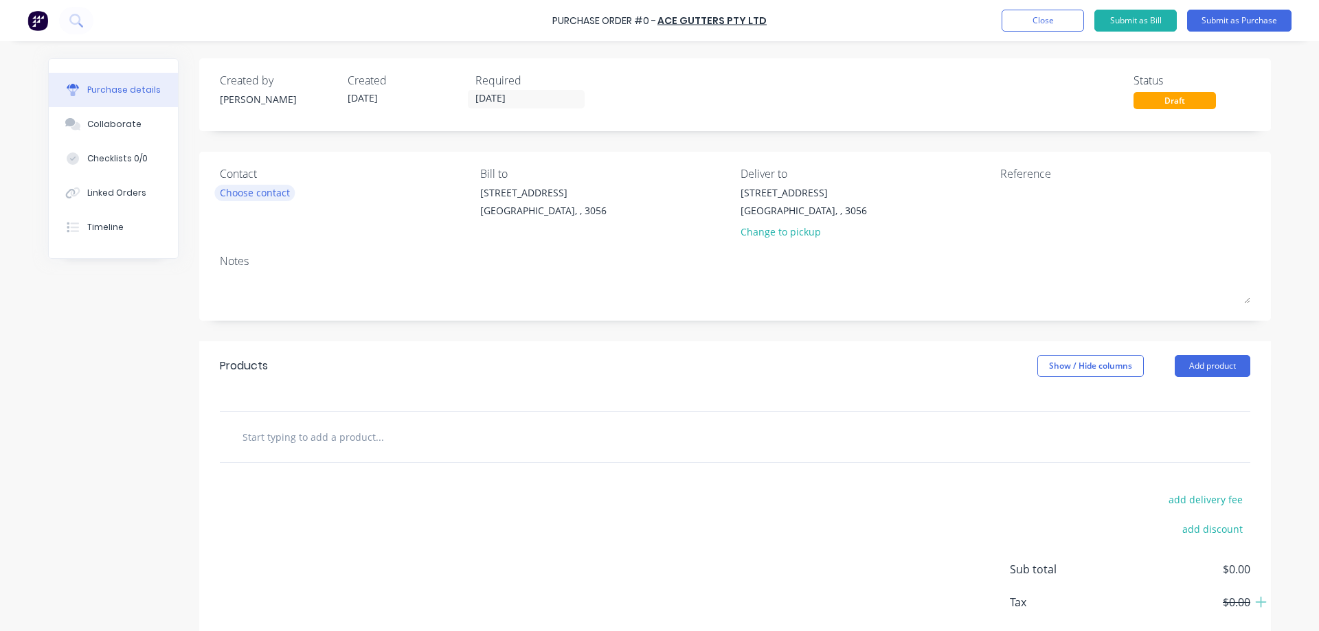
click at [260, 196] on div "Choose contact" at bounding box center [255, 192] width 70 height 14
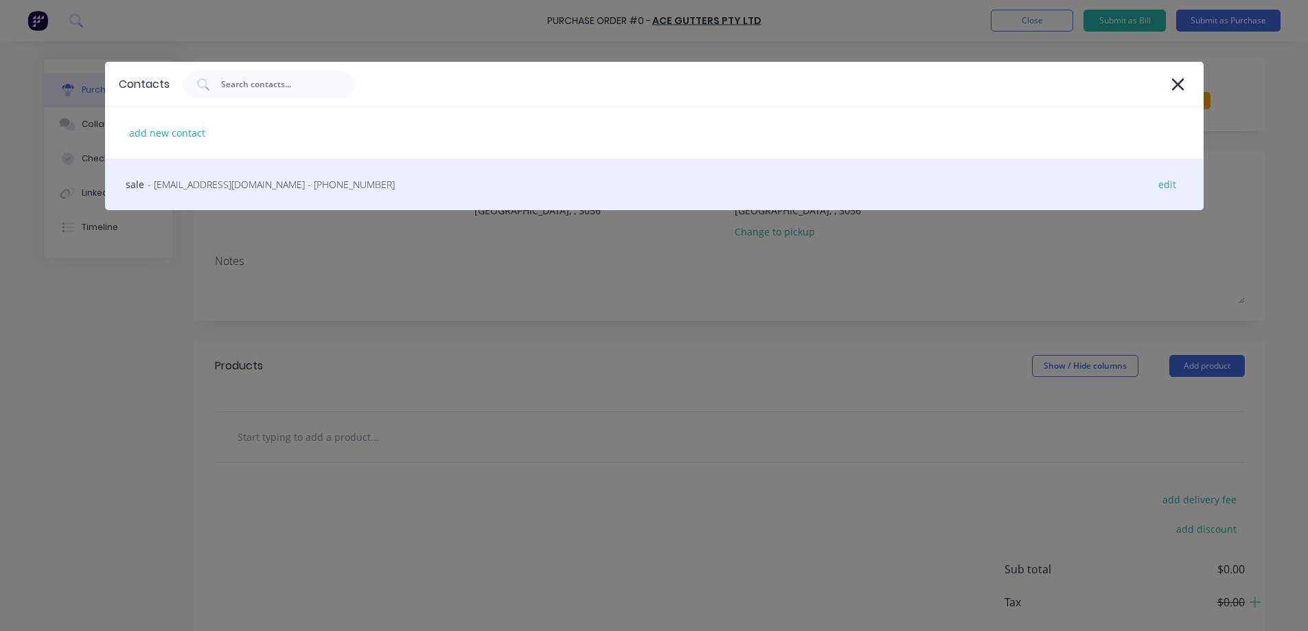
click at [217, 186] on span "- [EMAIL_ADDRESS][DOMAIN_NAME] - [PHONE_NUMBER]" at bounding box center [271, 184] width 247 height 14
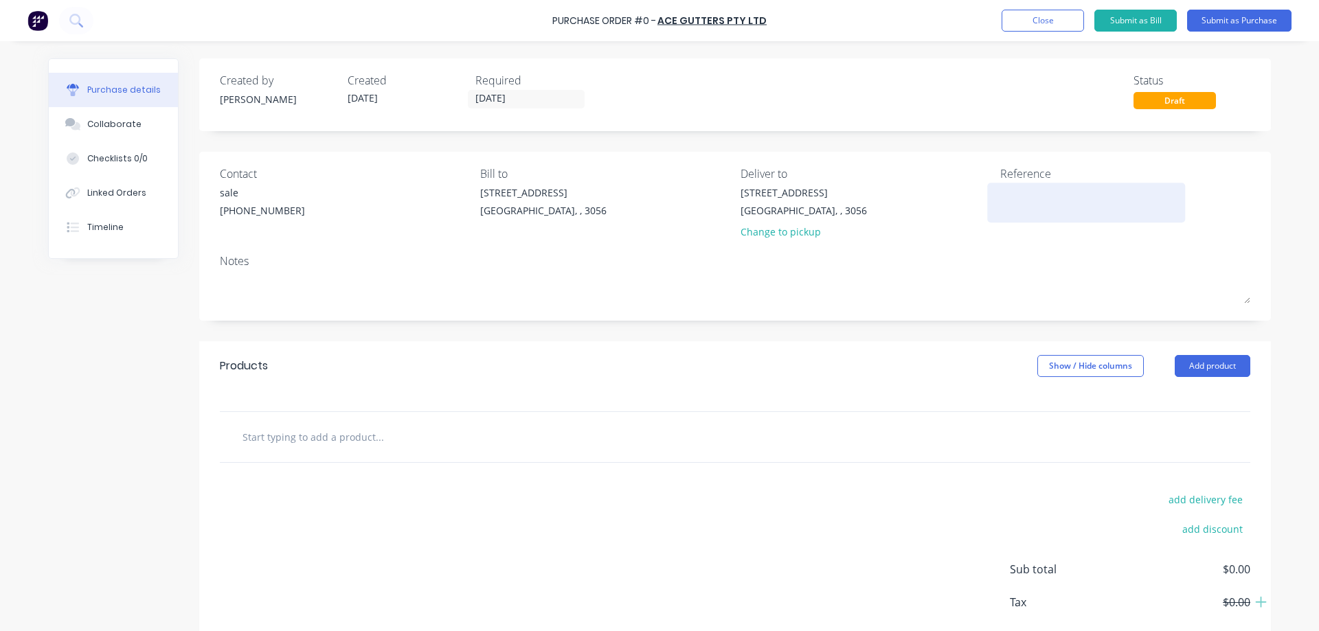
click at [1024, 201] on textarea at bounding box center [1086, 200] width 172 height 31
type textarea "x"
type textarea "s"
type textarea "x"
type textarea "st"
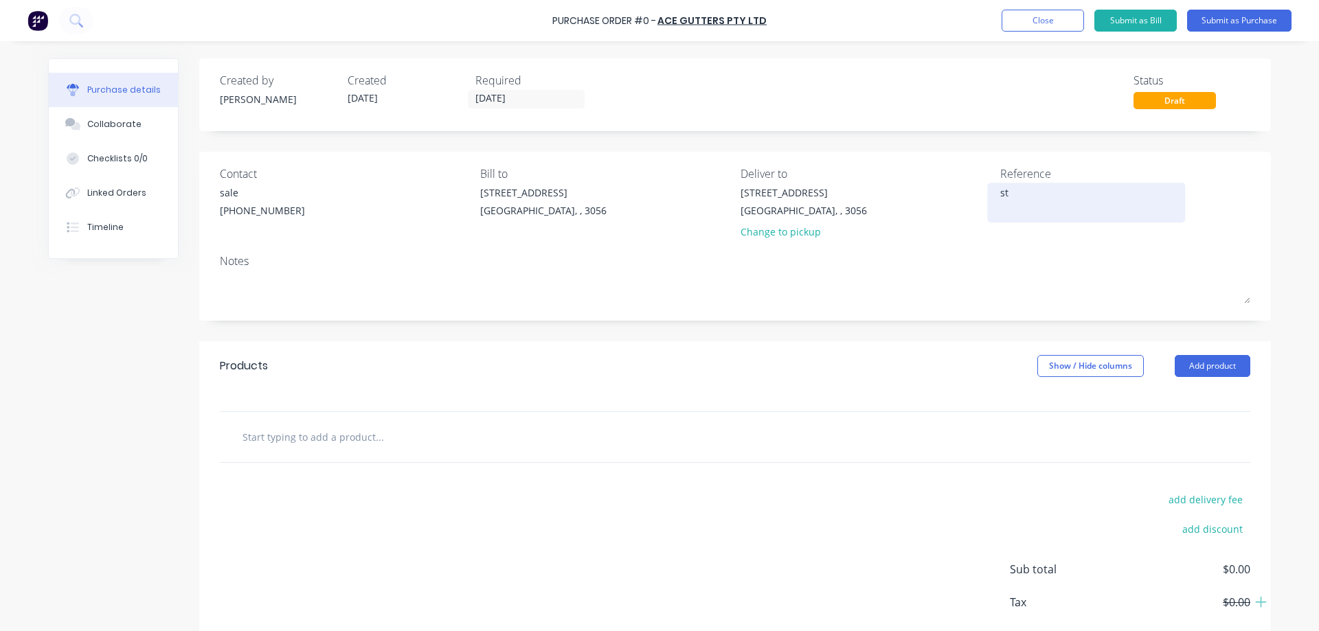
type textarea "x"
type textarea "sto"
type textarea "x"
type textarea "stoc"
type textarea "x"
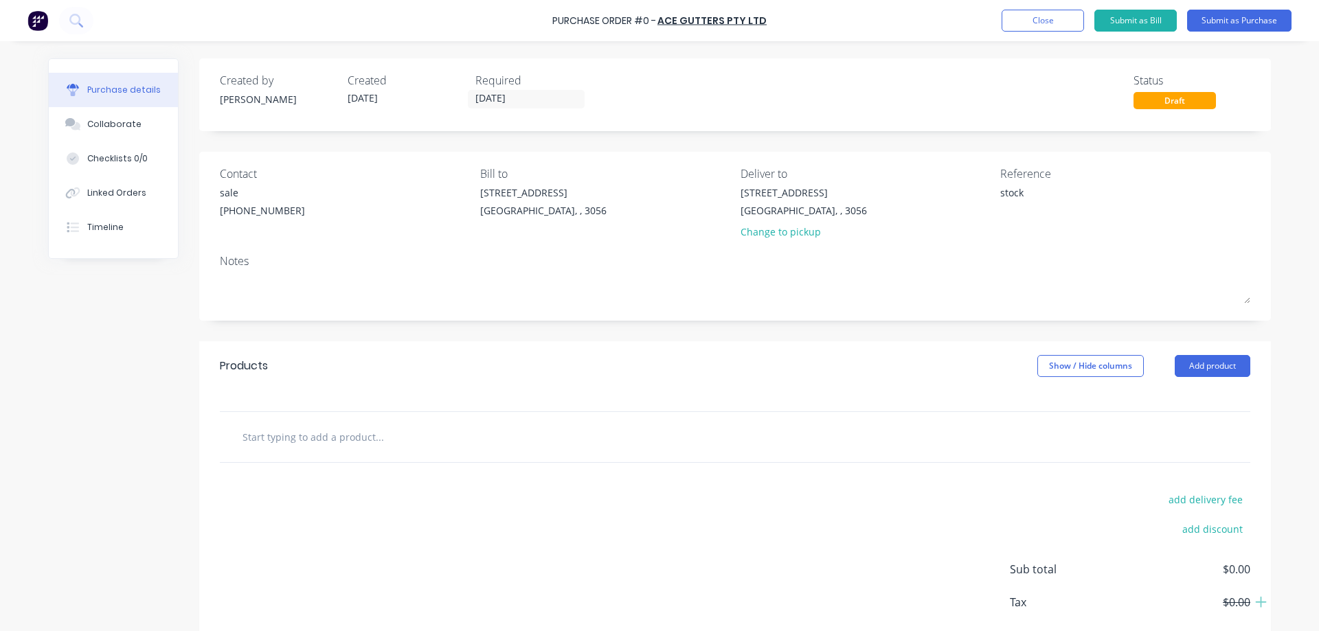
type textarea "stock"
type textarea "x"
type textarea "stock"
click at [342, 442] on input "text" at bounding box center [379, 436] width 275 height 27
click at [1206, 370] on button "Add product" at bounding box center [1213, 366] width 76 height 22
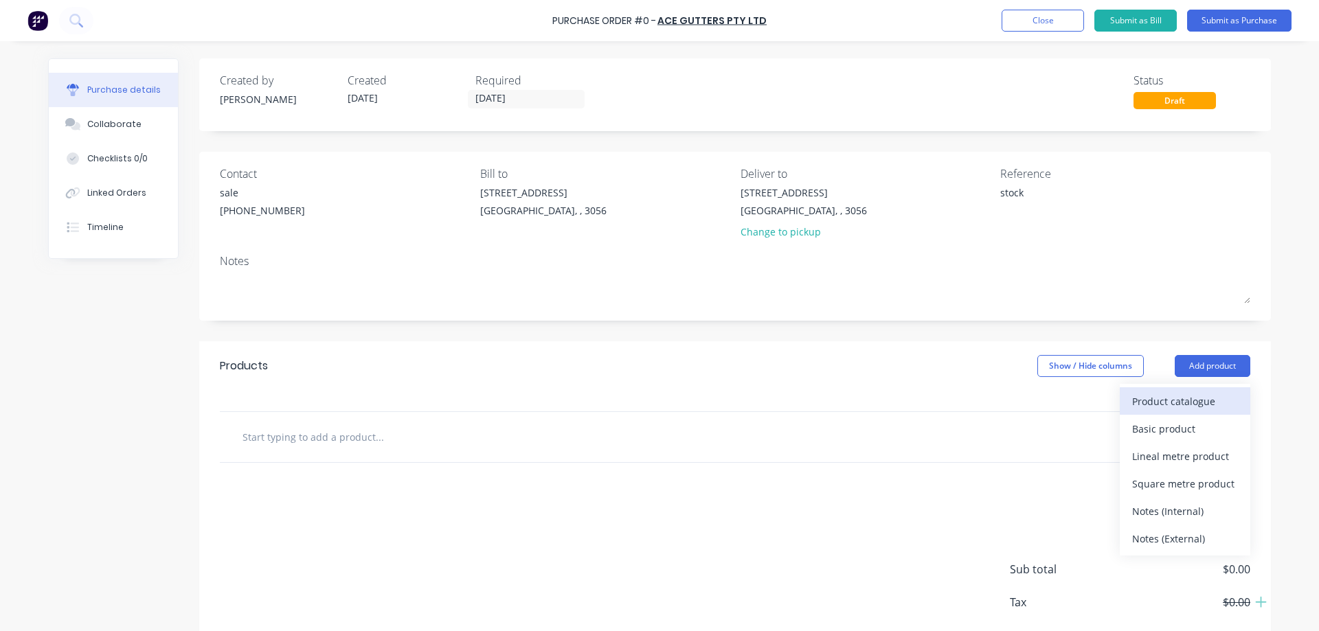
click at [1194, 405] on div "Product catalogue" at bounding box center [1185, 402] width 106 height 20
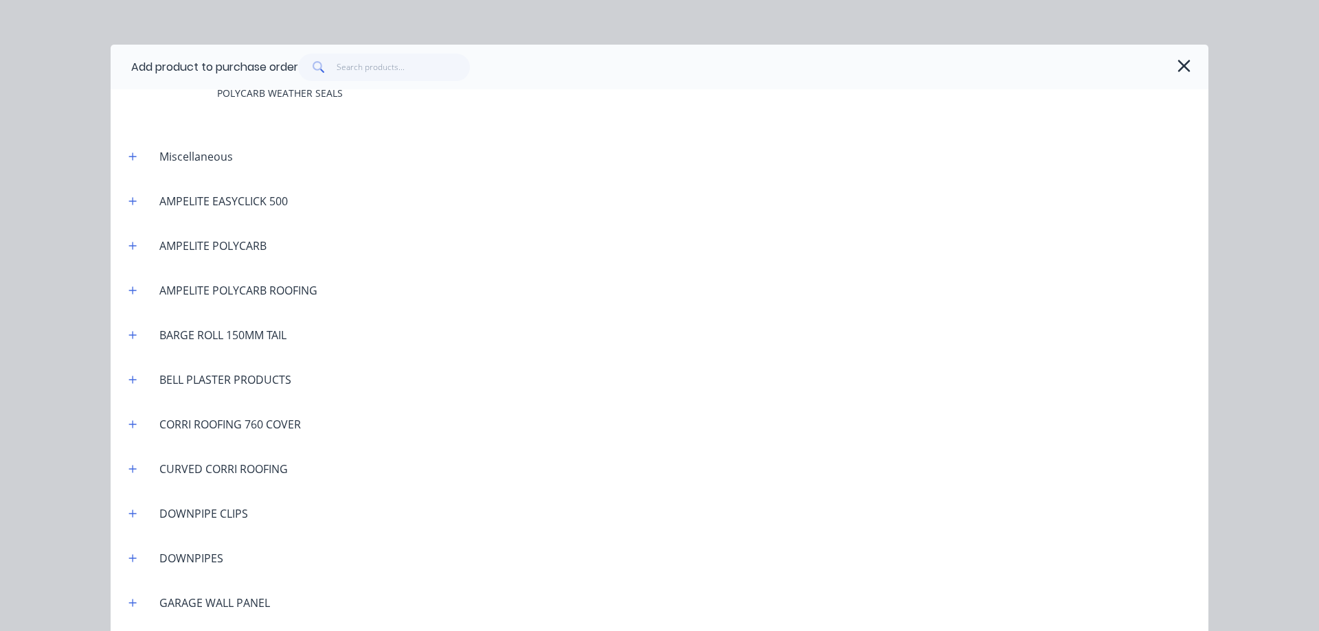
scroll to position [893, 0]
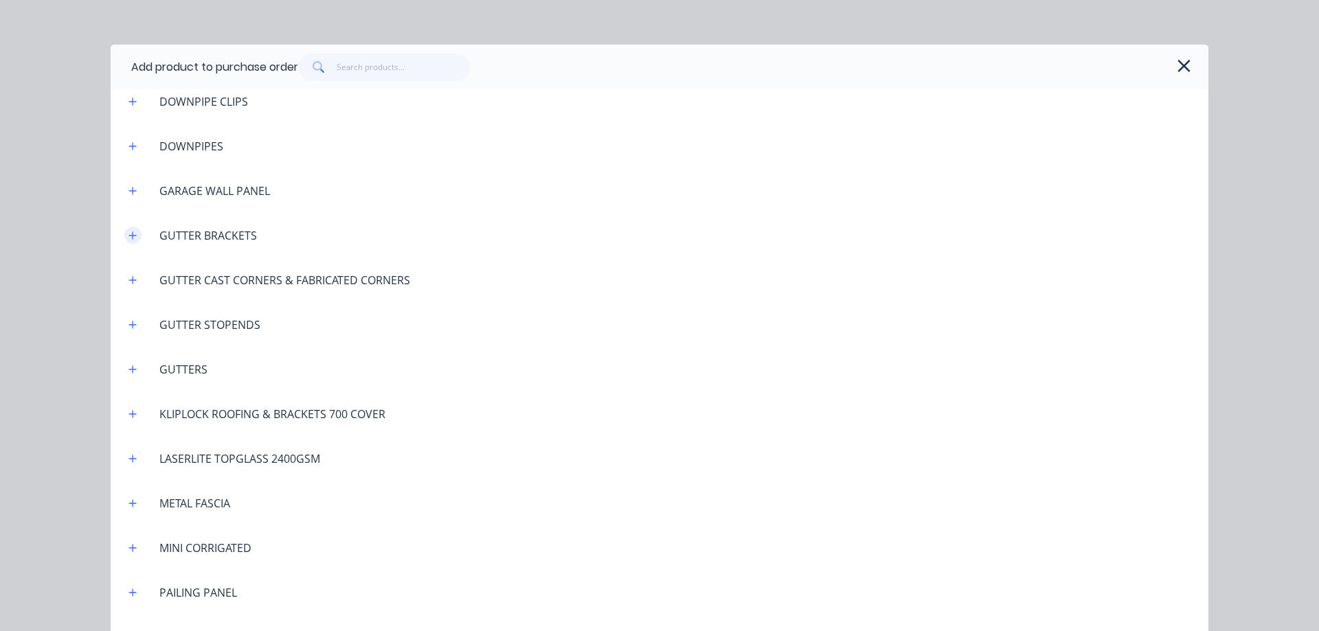
click at [133, 234] on button "button" at bounding box center [132, 235] width 17 height 17
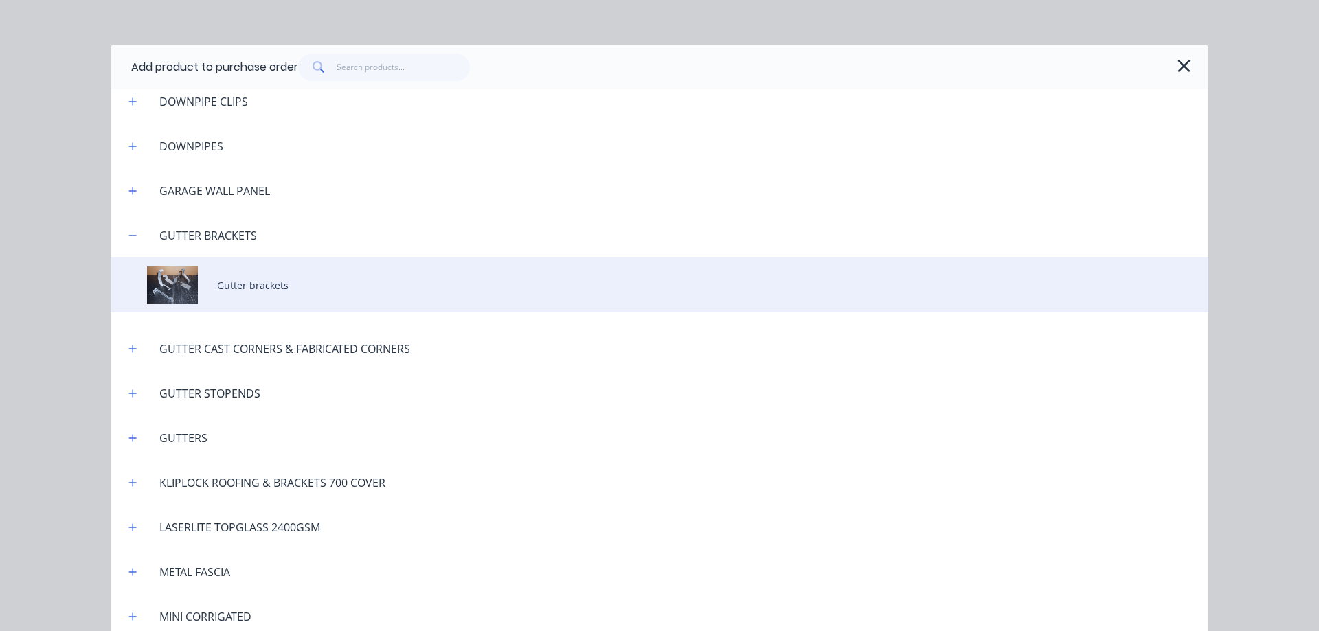
click at [279, 291] on div "Gutter brackets" at bounding box center [660, 285] width 1098 height 55
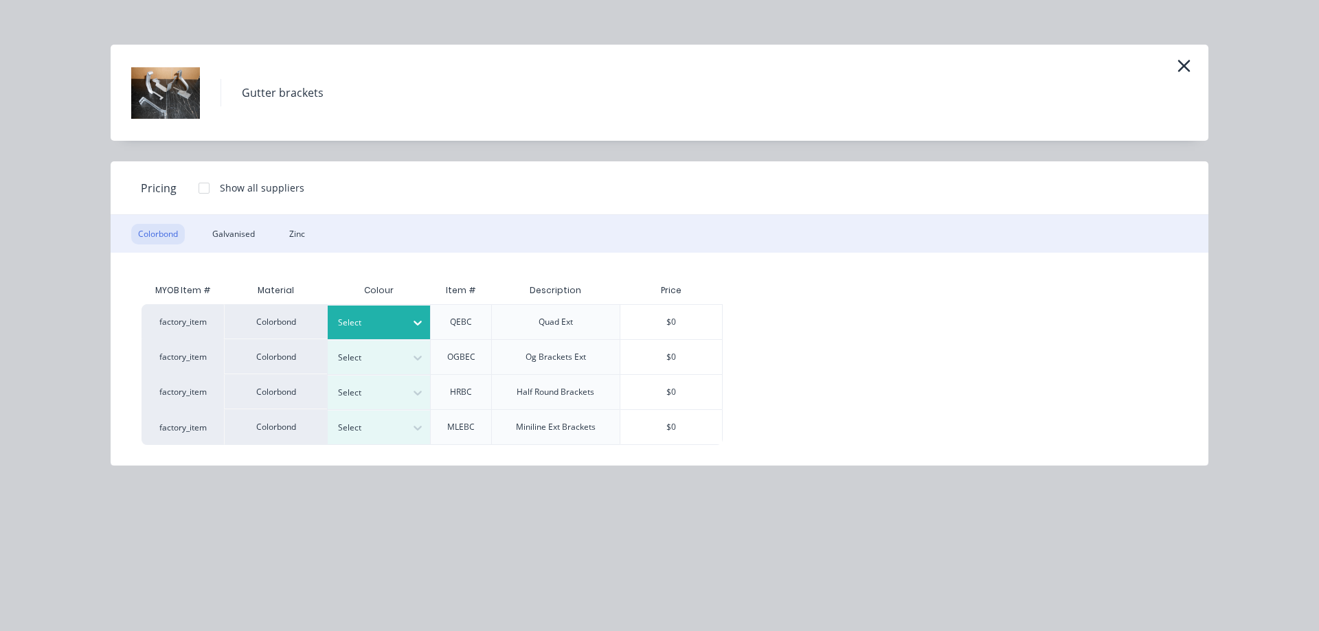
click at [419, 328] on icon at bounding box center [418, 323] width 14 height 14
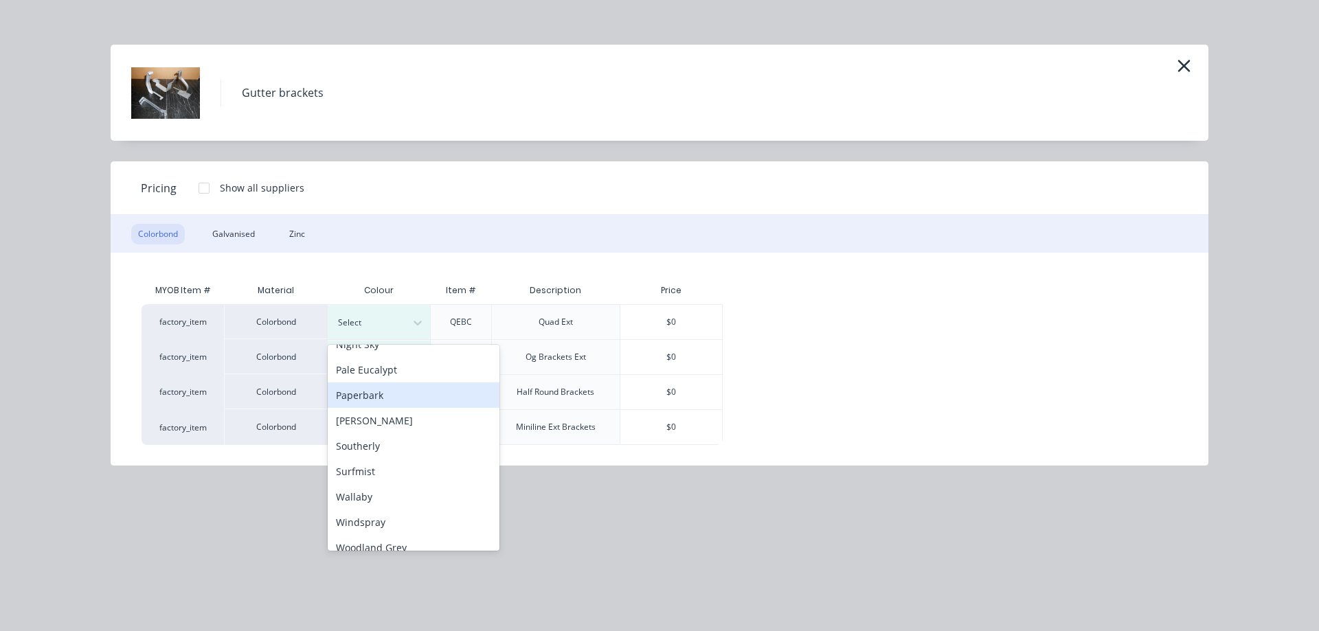
scroll to position [409, 0]
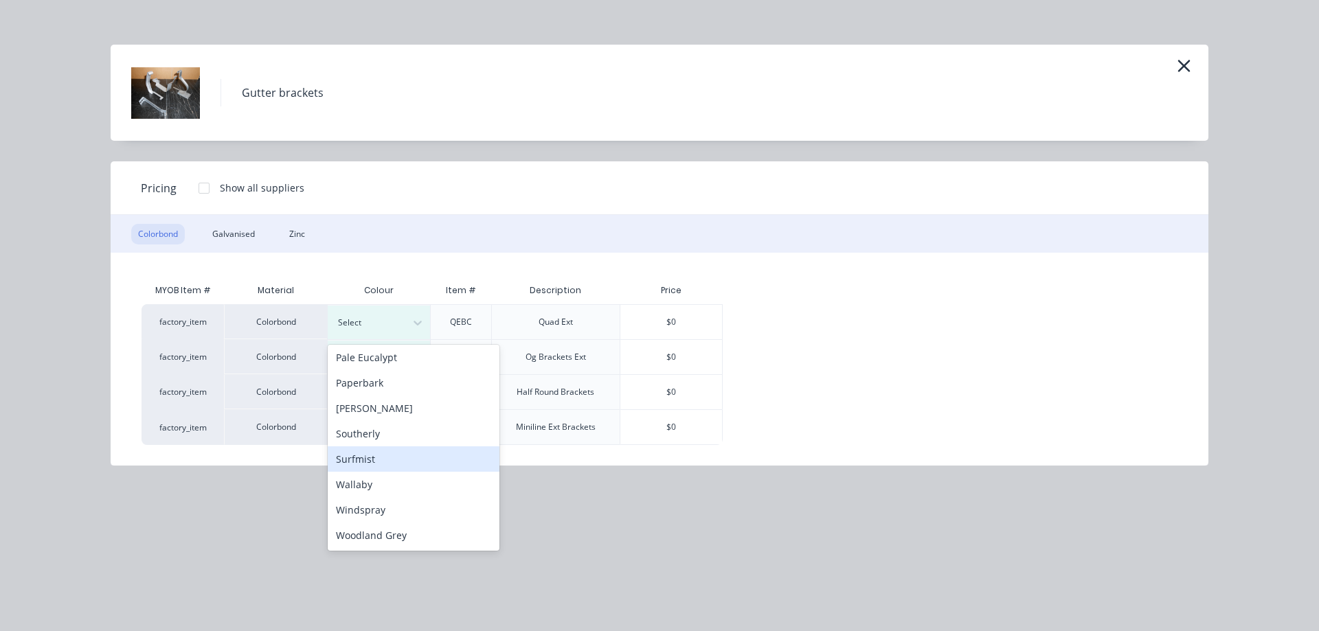
click at [396, 457] on div "Surfmist" at bounding box center [414, 458] width 172 height 25
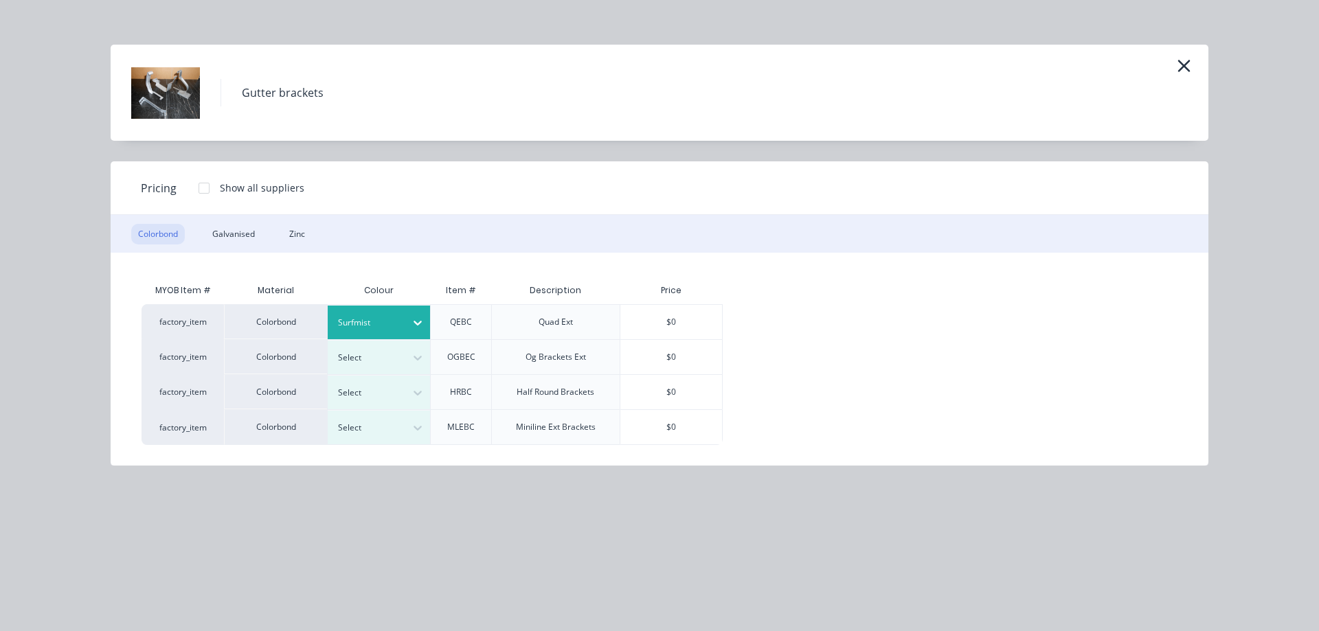
drag, startPoint x: 672, startPoint y: 319, endPoint x: 663, endPoint y: 323, distance: 9.8
click at [670, 321] on div "$0" at bounding box center [671, 322] width 102 height 34
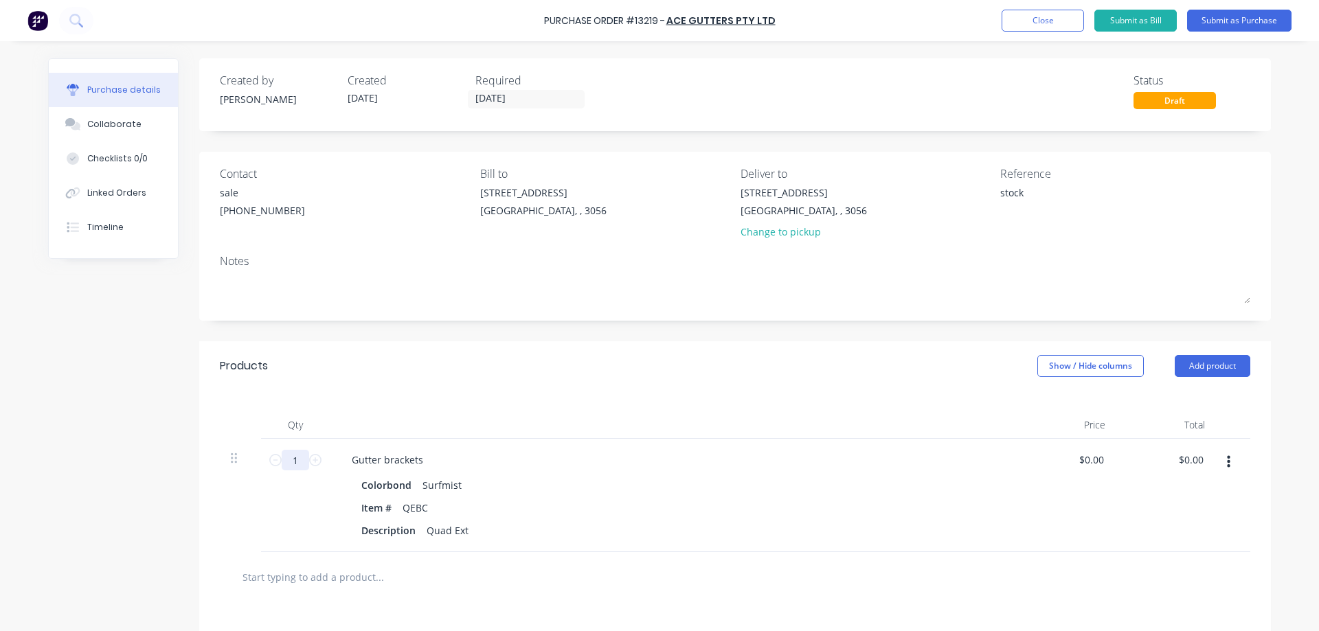
click at [291, 466] on input "1" at bounding box center [295, 460] width 27 height 21
type textarea "x"
type input "2"
type textarea "x"
type input "20"
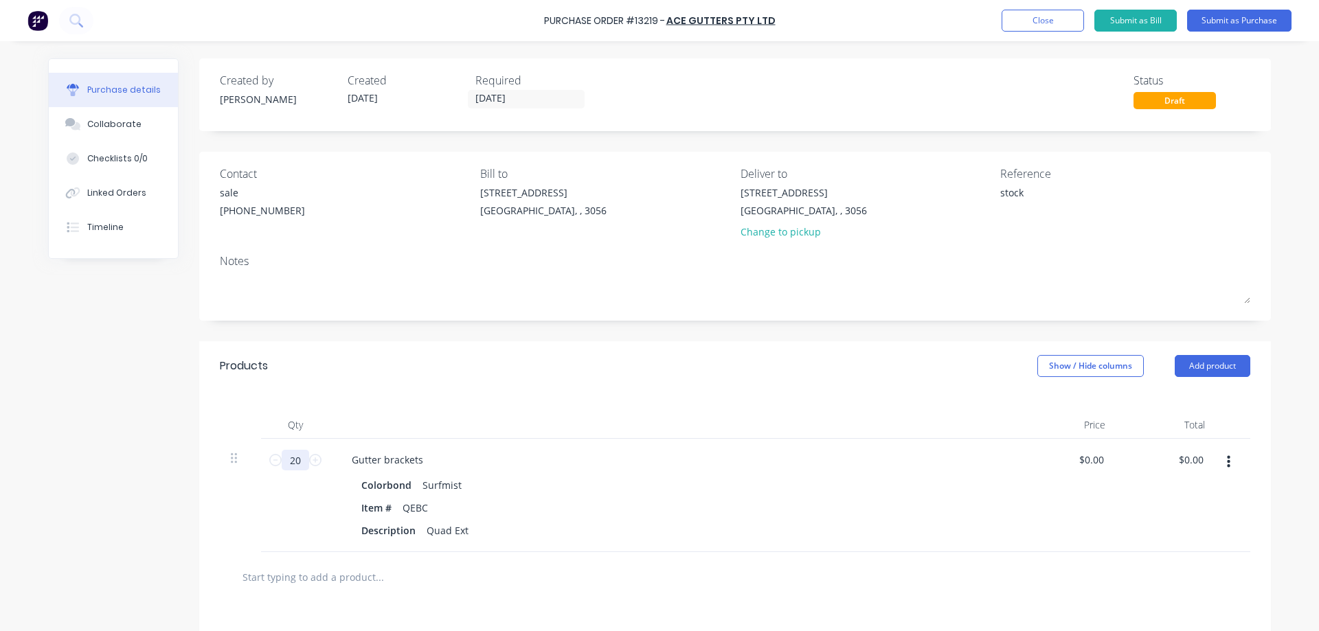
type textarea "x"
type input "200"
type textarea "x"
type input "200"
type textarea "x"
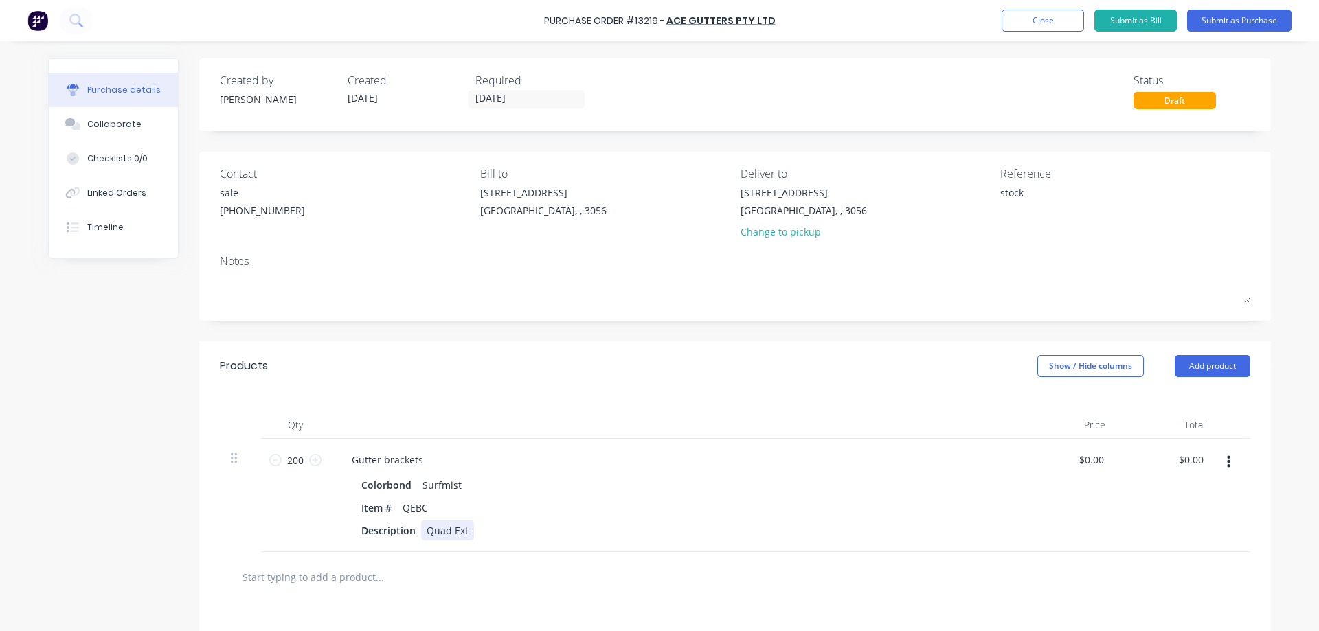
click at [461, 533] on div "Quad Ext" at bounding box center [447, 531] width 53 height 20
click at [297, 464] on input "200" at bounding box center [295, 460] width 27 height 21
type textarea "x"
type input "3"
type textarea "x"
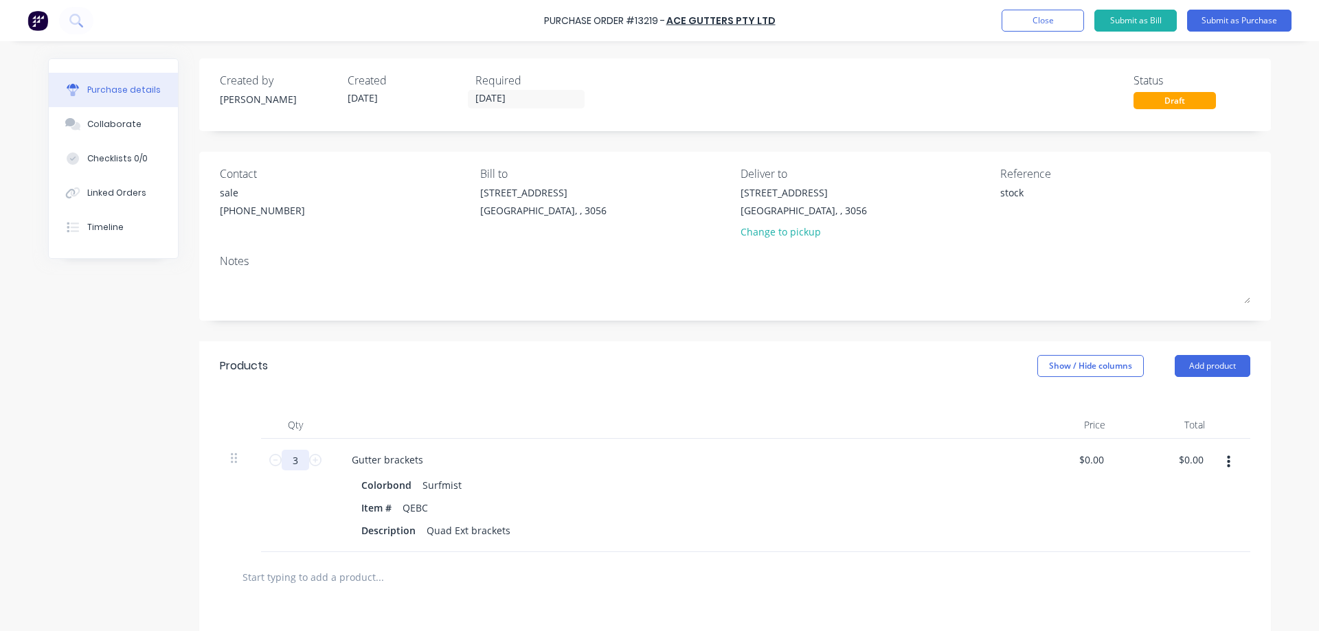
type input "30"
type textarea "x"
type input "300"
type textarea "x"
type input "300"
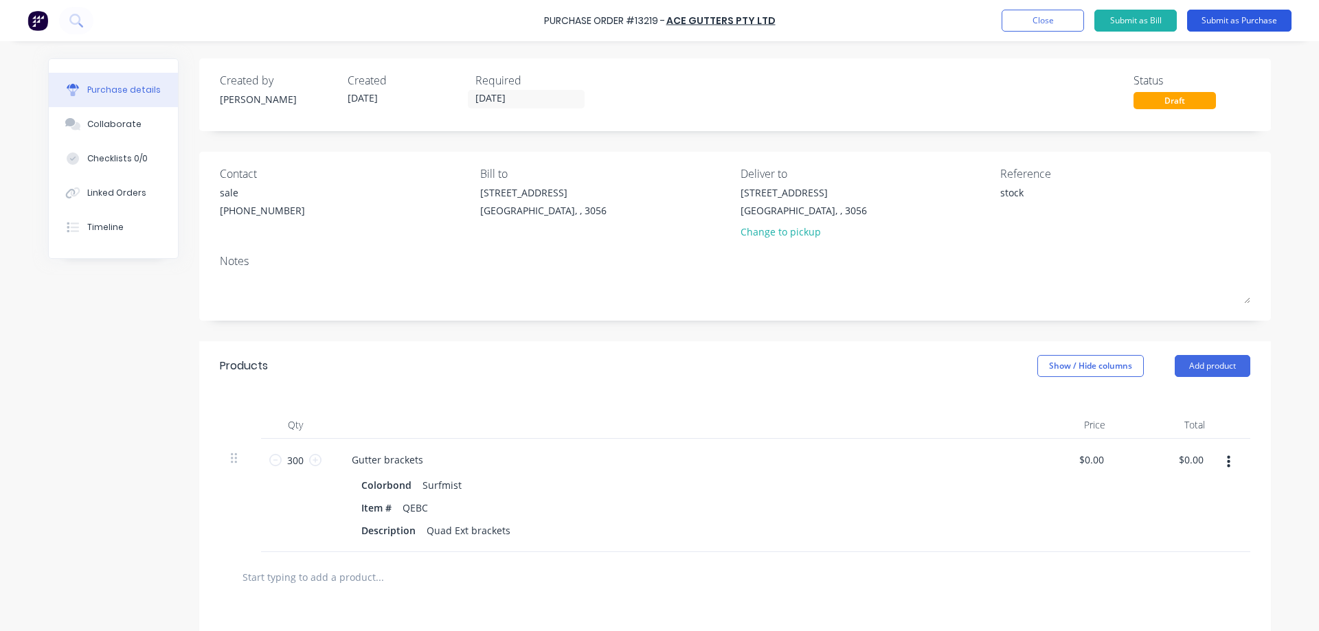
click at [1217, 19] on button "Submit as Purchase" at bounding box center [1239, 21] width 104 height 22
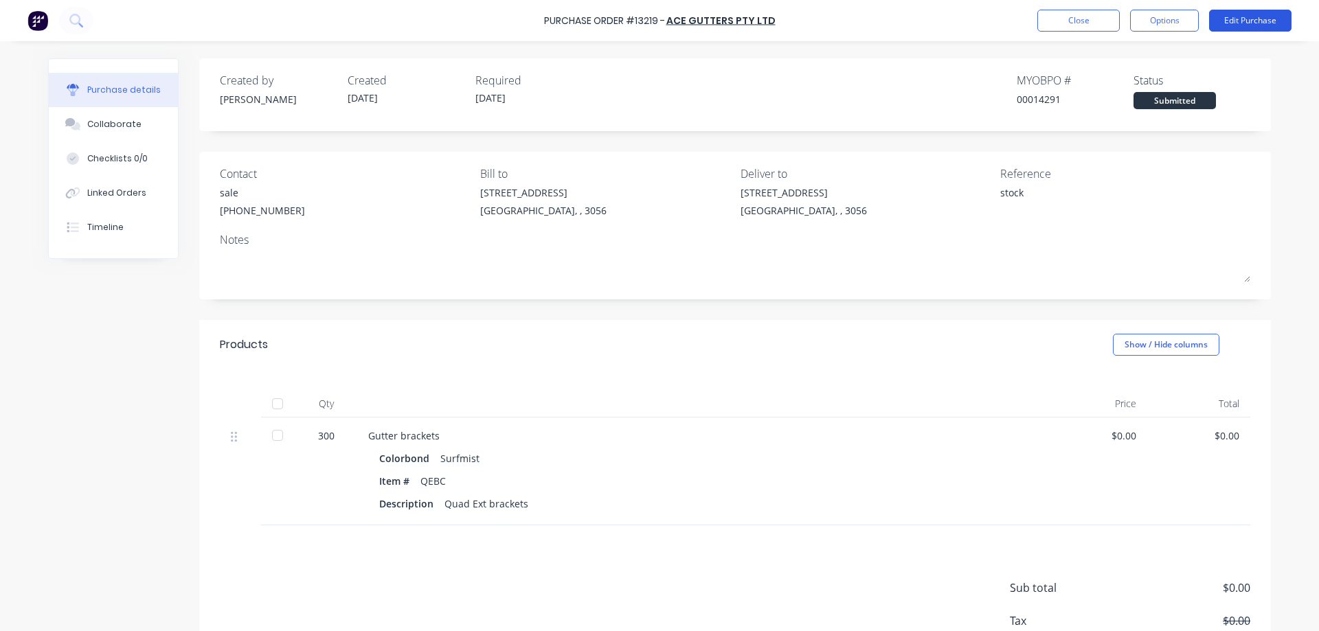
click at [1246, 21] on button "Edit Purchase" at bounding box center [1250, 21] width 82 height 22
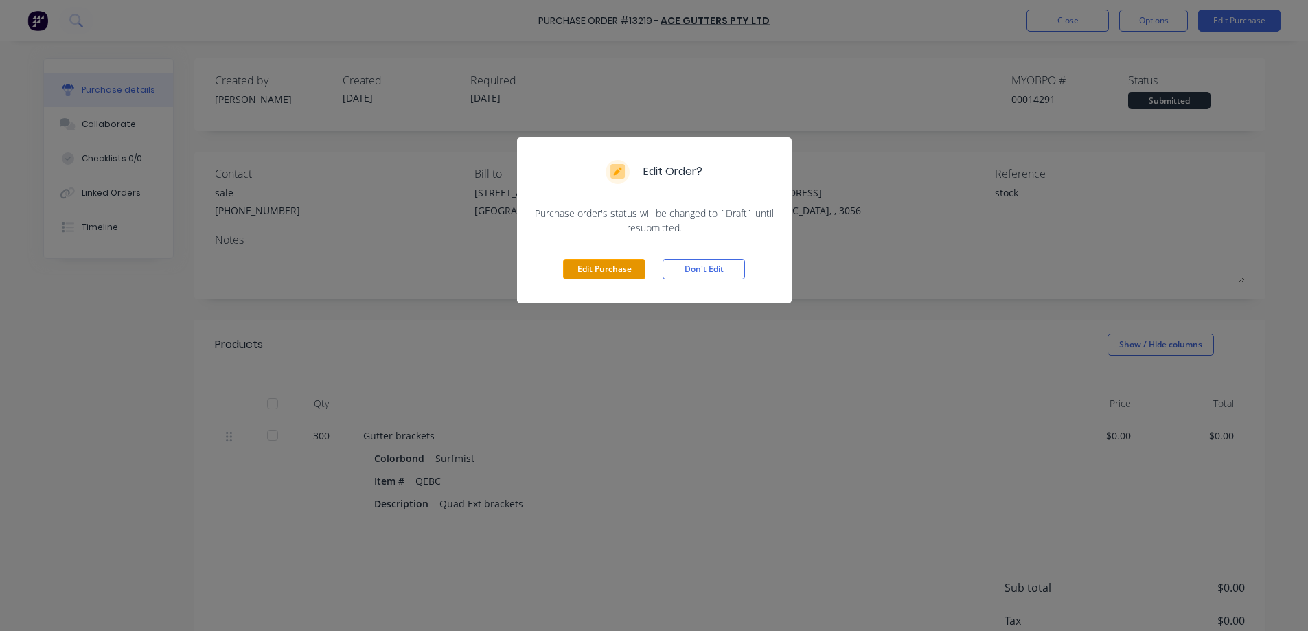
click at [610, 267] on button "Edit Purchase" at bounding box center [604, 269] width 82 height 21
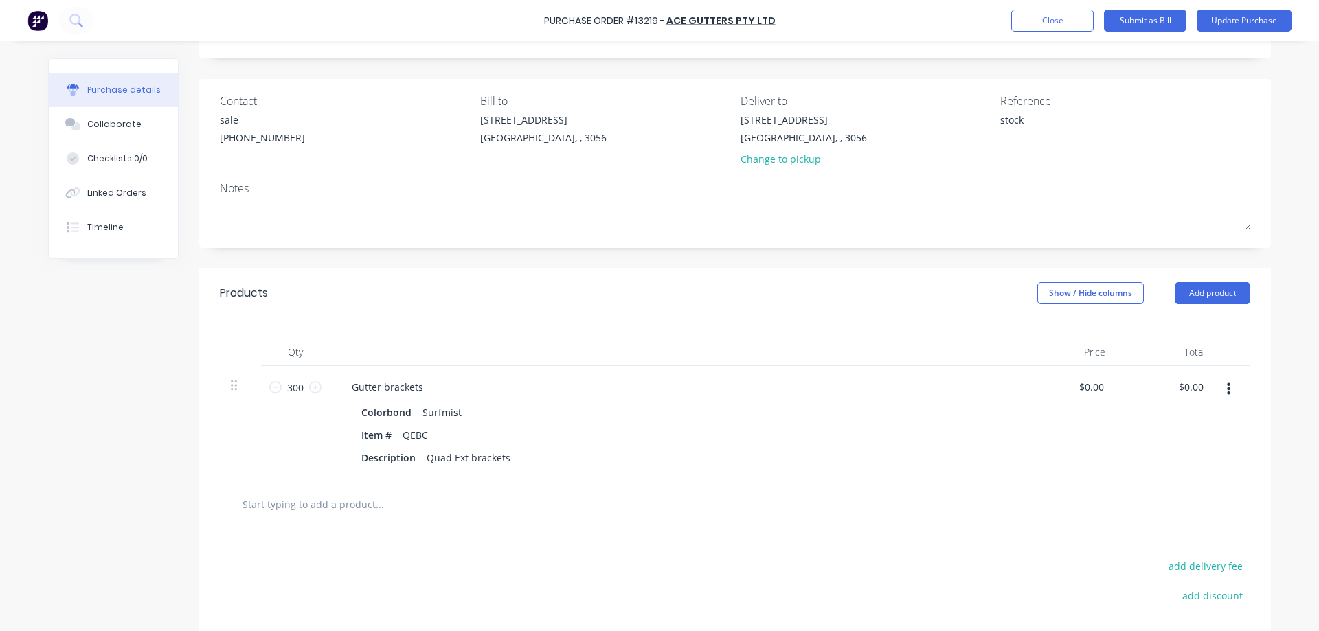
scroll to position [206, 0]
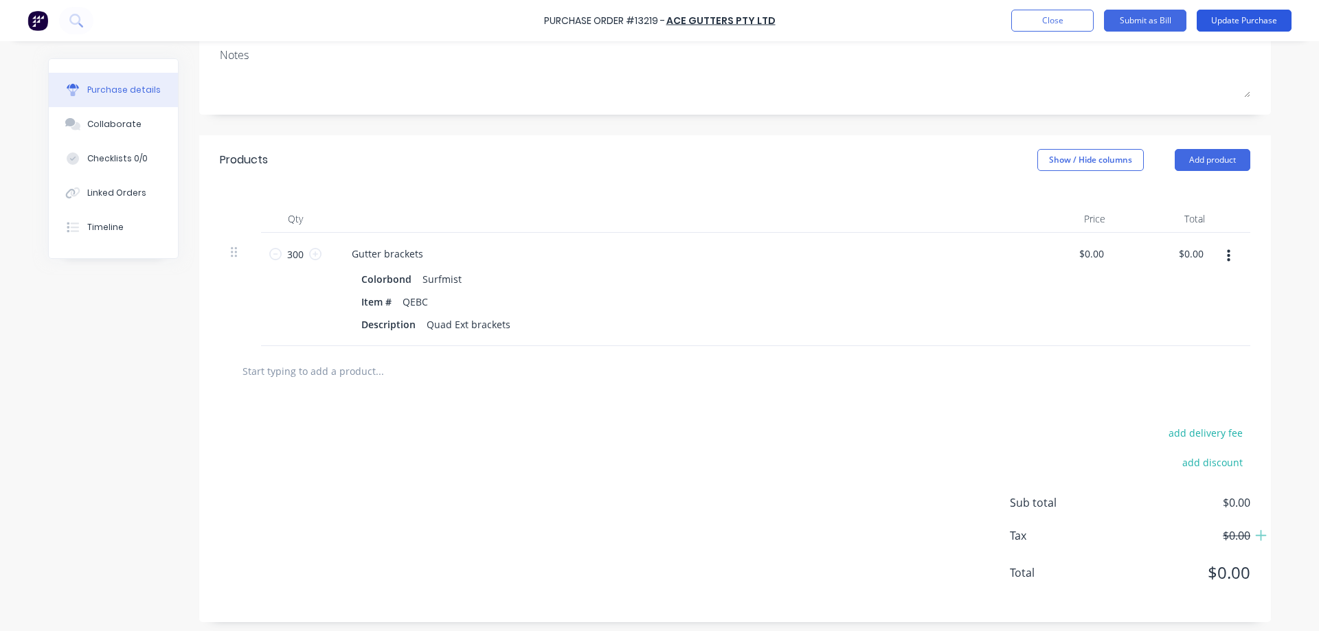
click at [1220, 23] on button "Update Purchase" at bounding box center [1244, 21] width 95 height 22
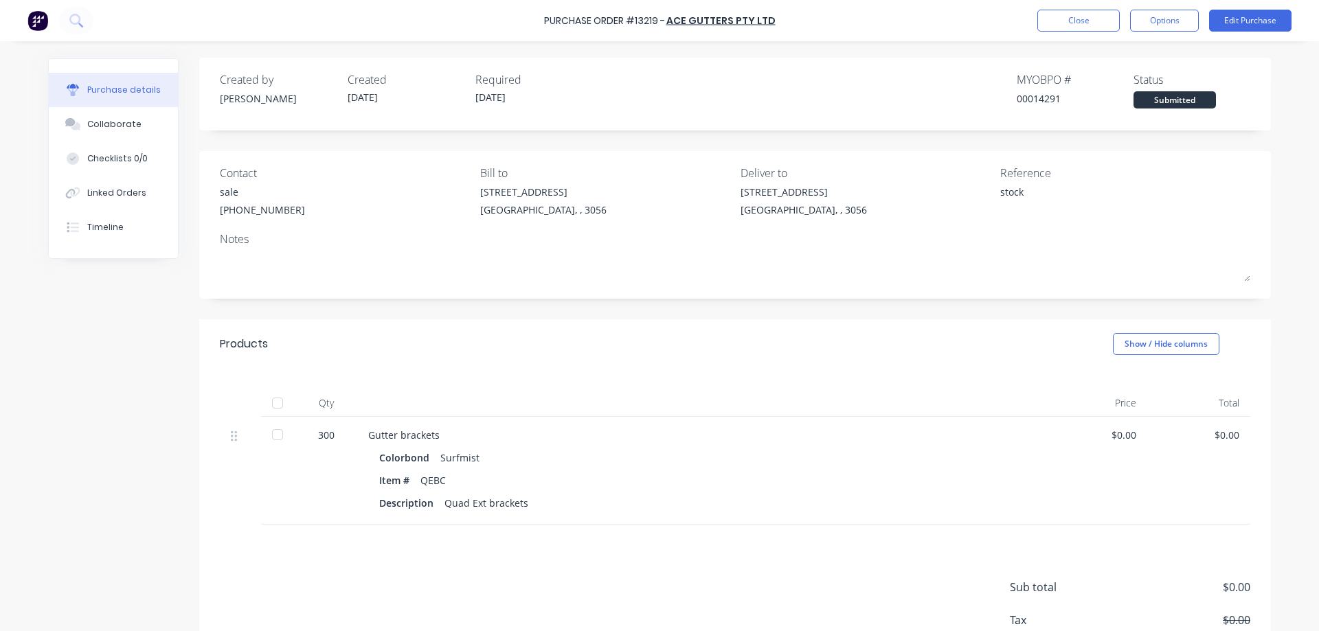
scroll to position [0, 0]
click at [1174, 25] on button "Options" at bounding box center [1164, 21] width 69 height 22
click at [1124, 54] on div "Print / Email" at bounding box center [1133, 56] width 106 height 20
click at [1125, 108] on div "Without pricing" at bounding box center [1133, 111] width 106 height 20
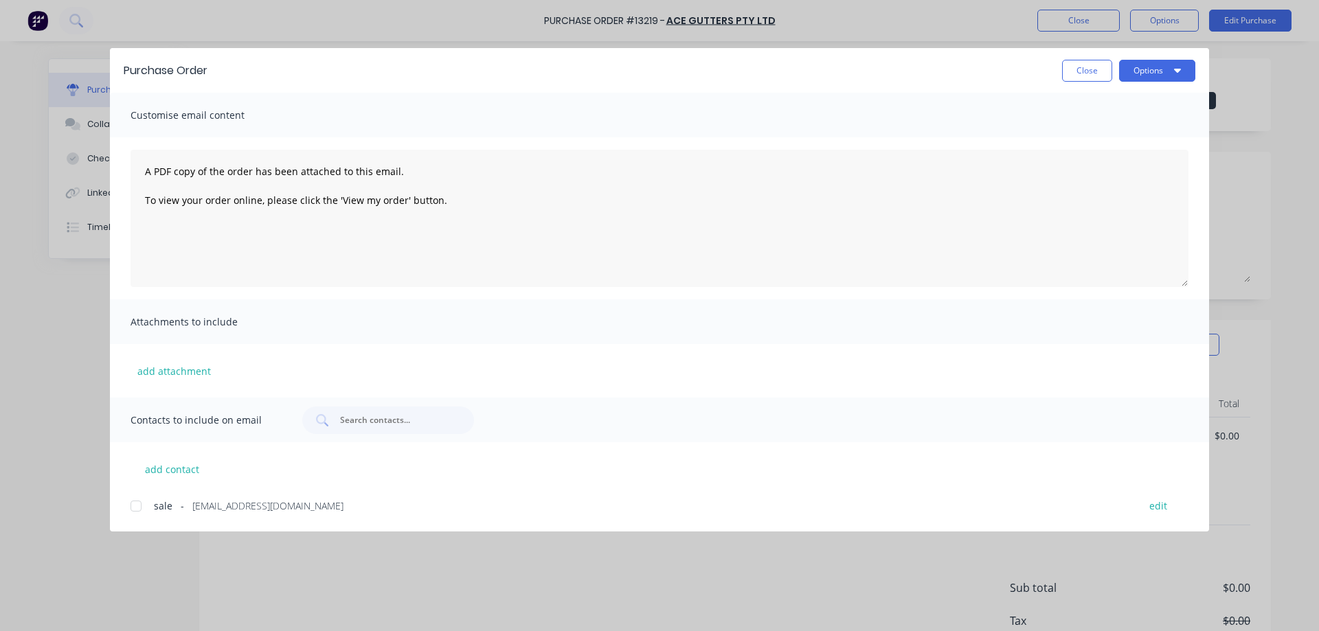
drag, startPoint x: 135, startPoint y: 508, endPoint x: 166, endPoint y: 497, distance: 32.6
click at [135, 507] on div at bounding box center [135, 505] width 27 height 27
drag, startPoint x: 1178, startPoint y: 63, endPoint x: 1167, endPoint y: 68, distance: 12.0
click at [1177, 63] on button "Options" at bounding box center [1157, 71] width 76 height 22
click at [1120, 163] on div "Email" at bounding box center [1130, 160] width 106 height 20
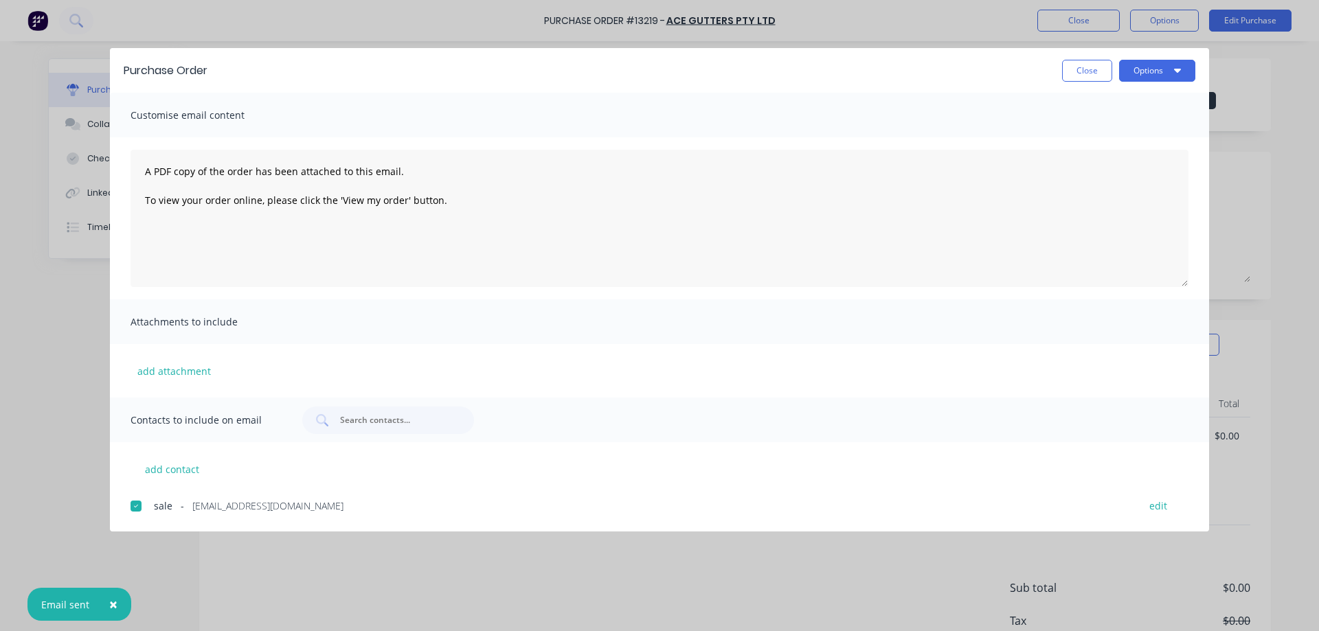
drag, startPoint x: 1095, startPoint y: 77, endPoint x: 1087, endPoint y: 72, distance: 9.5
click at [1093, 77] on button "Close" at bounding box center [1087, 71] width 50 height 22
type textarea "x"
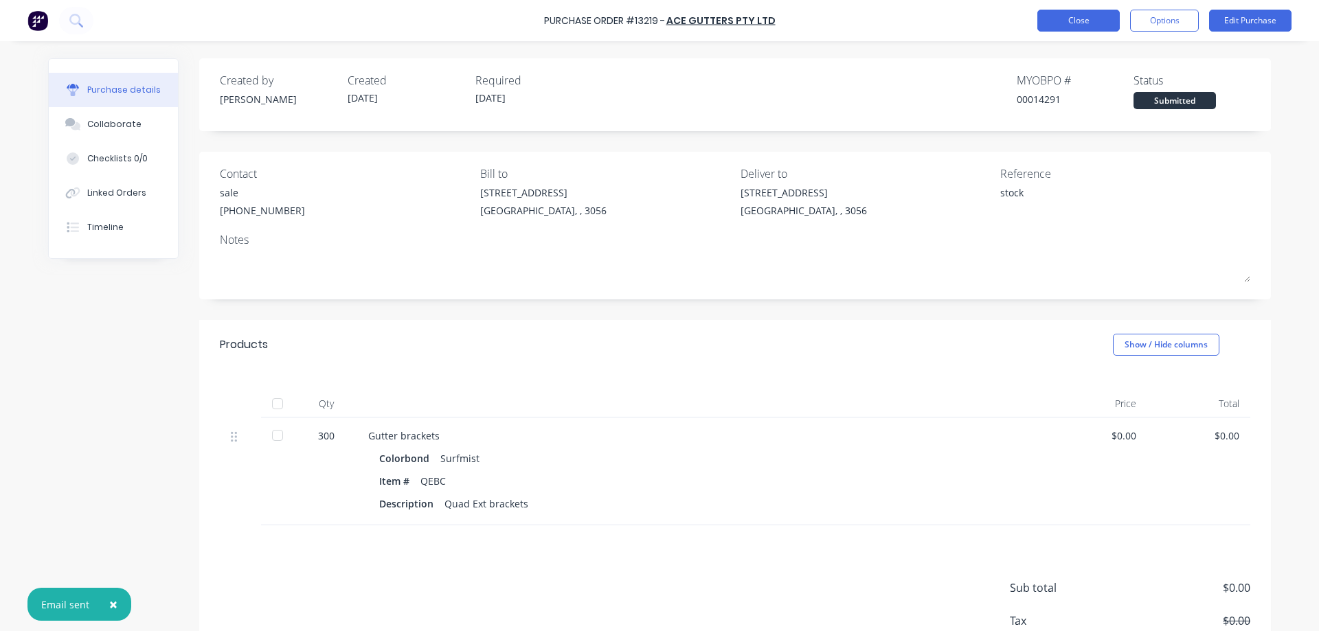
drag, startPoint x: 1077, startPoint y: 16, endPoint x: 1069, endPoint y: 17, distance: 8.4
click at [1069, 17] on button "Close" at bounding box center [1078, 21] width 82 height 22
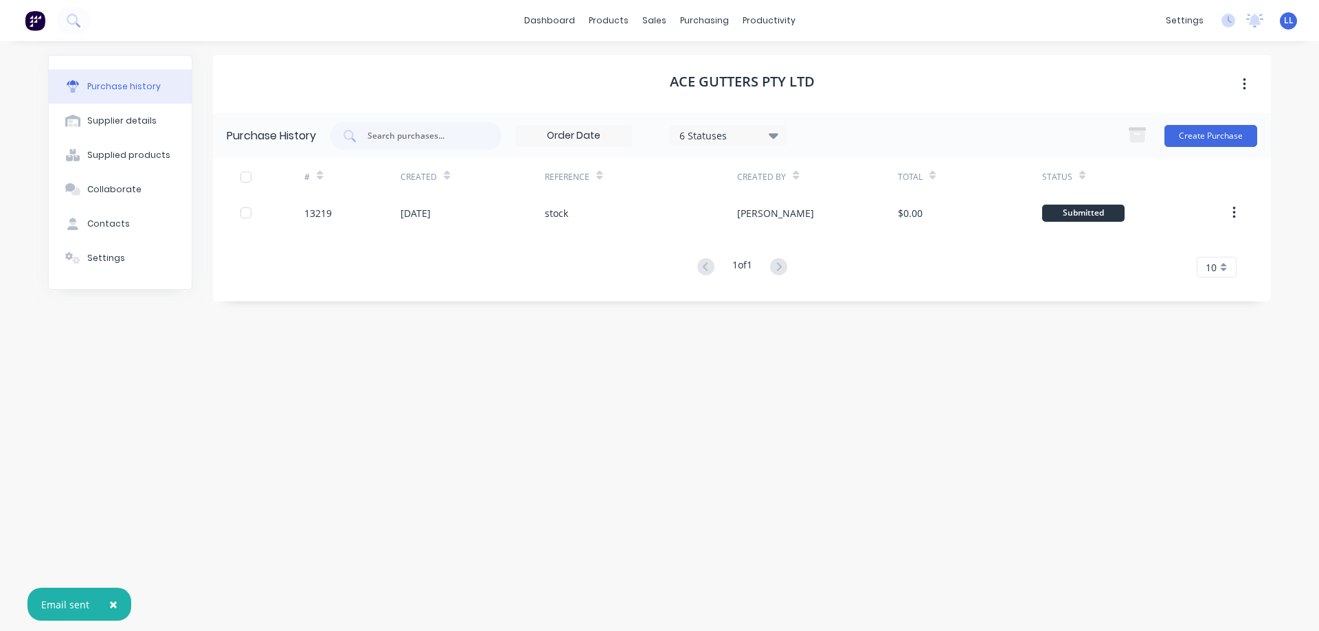
click at [36, 19] on img at bounding box center [35, 20] width 21 height 21
